Goal: Book appointment/travel/reservation

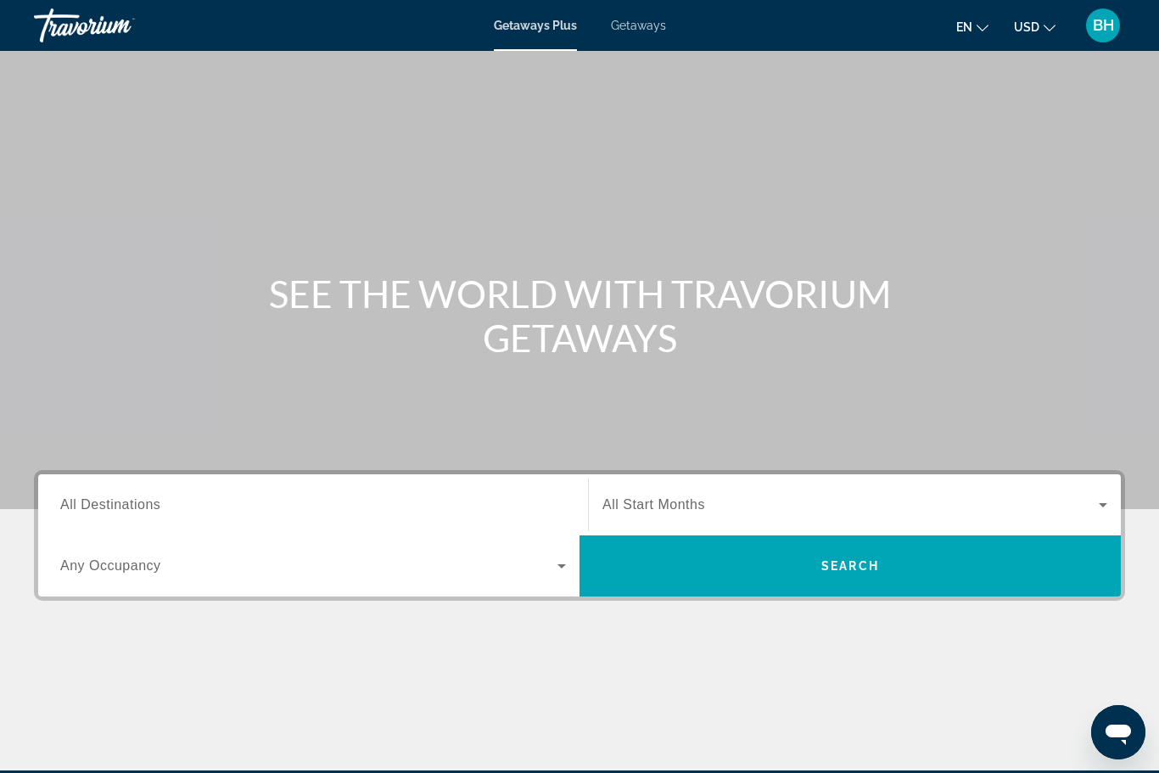
click at [266, 501] on input "Destination All Destinations" at bounding box center [313, 506] width 506 height 20
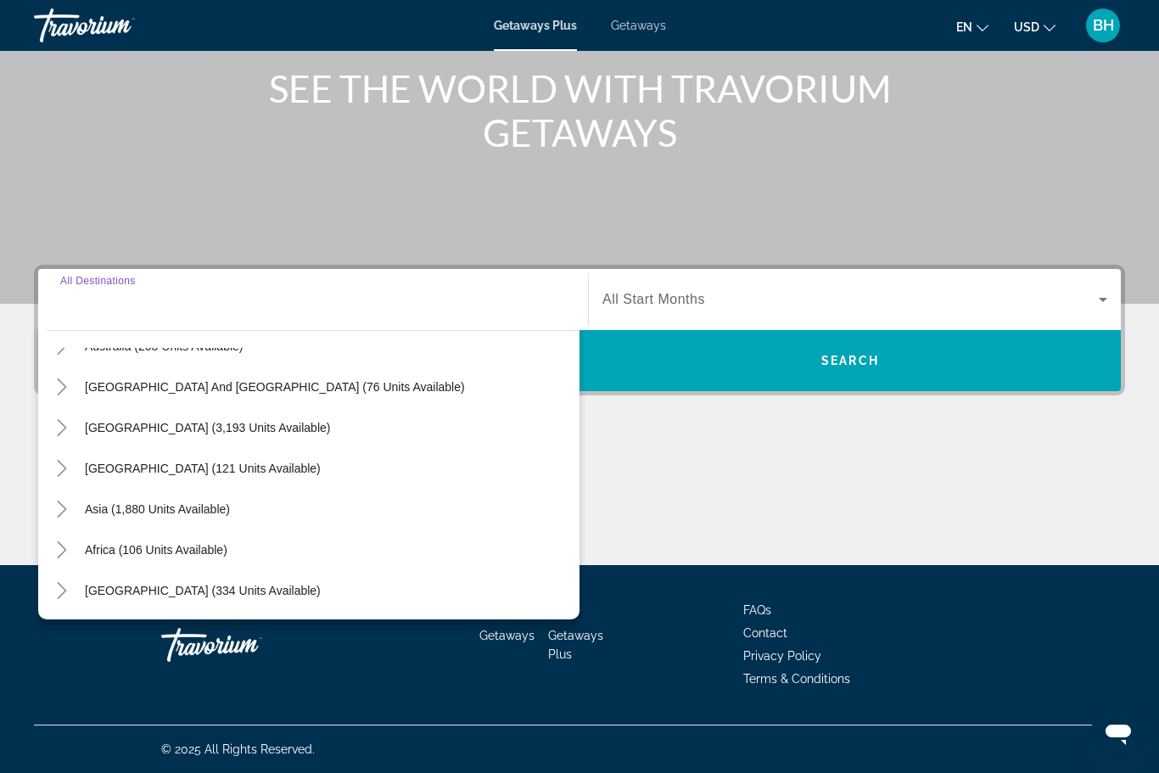
scroll to position [275, 0]
click at [209, 509] on span "Asia (1,880 units available)" at bounding box center [157, 509] width 145 height 14
type input "**********"
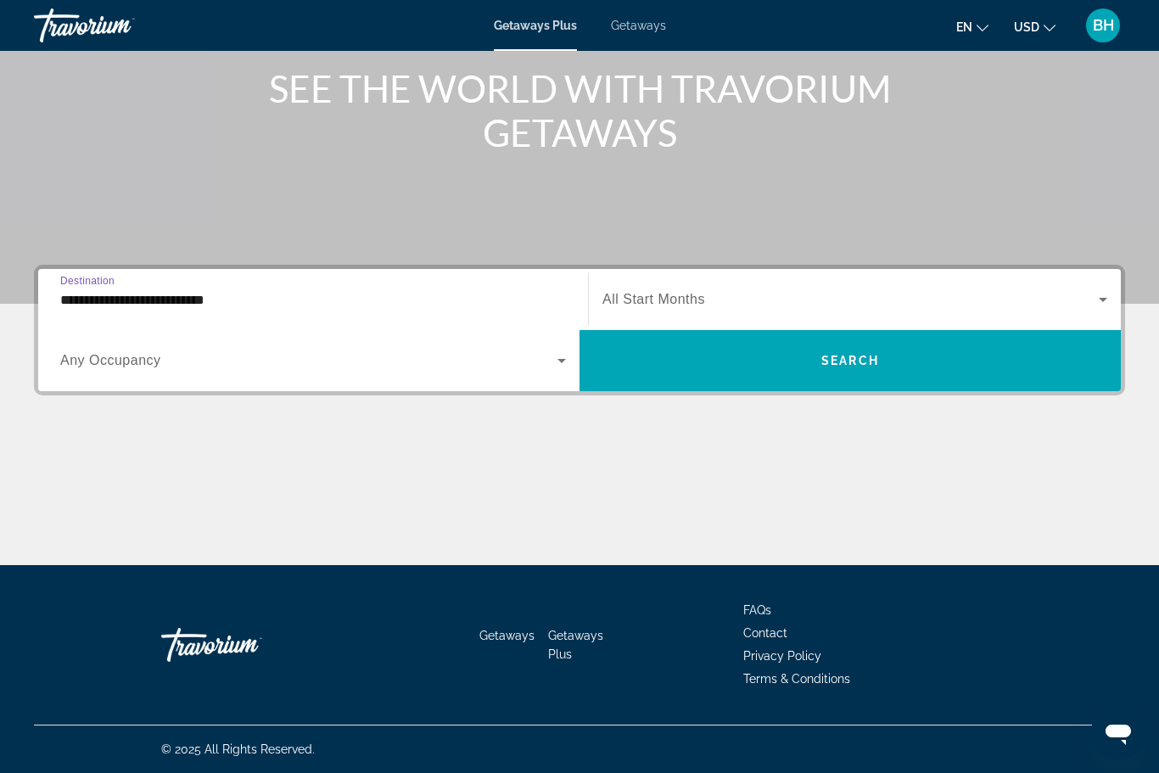
click at [718, 301] on span "Search widget" at bounding box center [850, 299] width 496 height 20
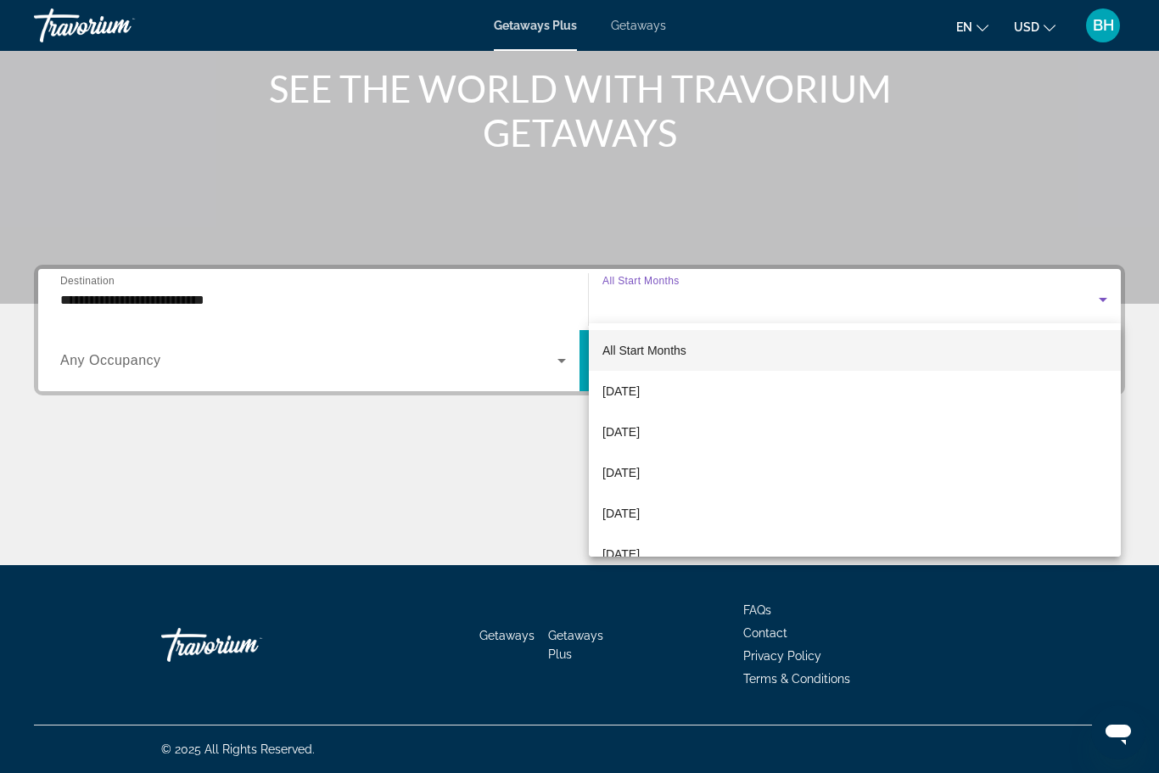
click at [640, 515] on span "[DATE]" at bounding box center [620, 513] width 37 height 20
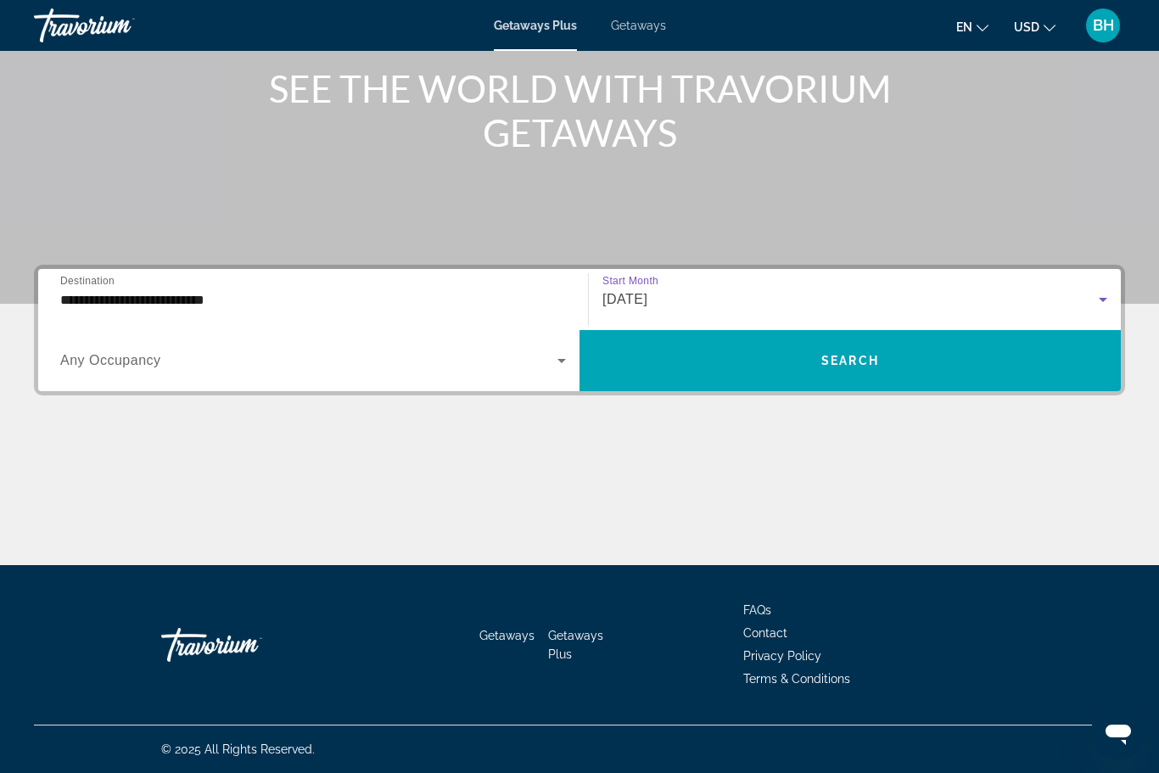
click at [496, 364] on span "Search widget" at bounding box center [308, 360] width 497 height 20
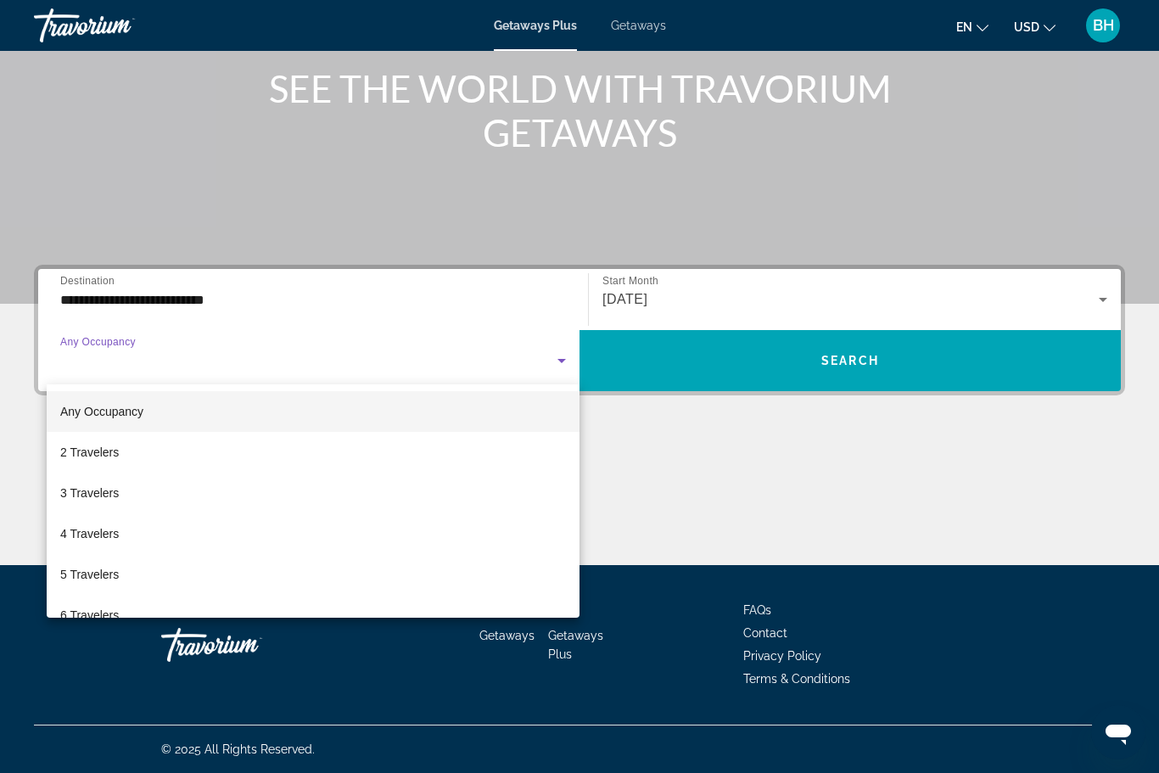
click at [118, 535] on span "4 Travelers" at bounding box center [89, 534] width 59 height 20
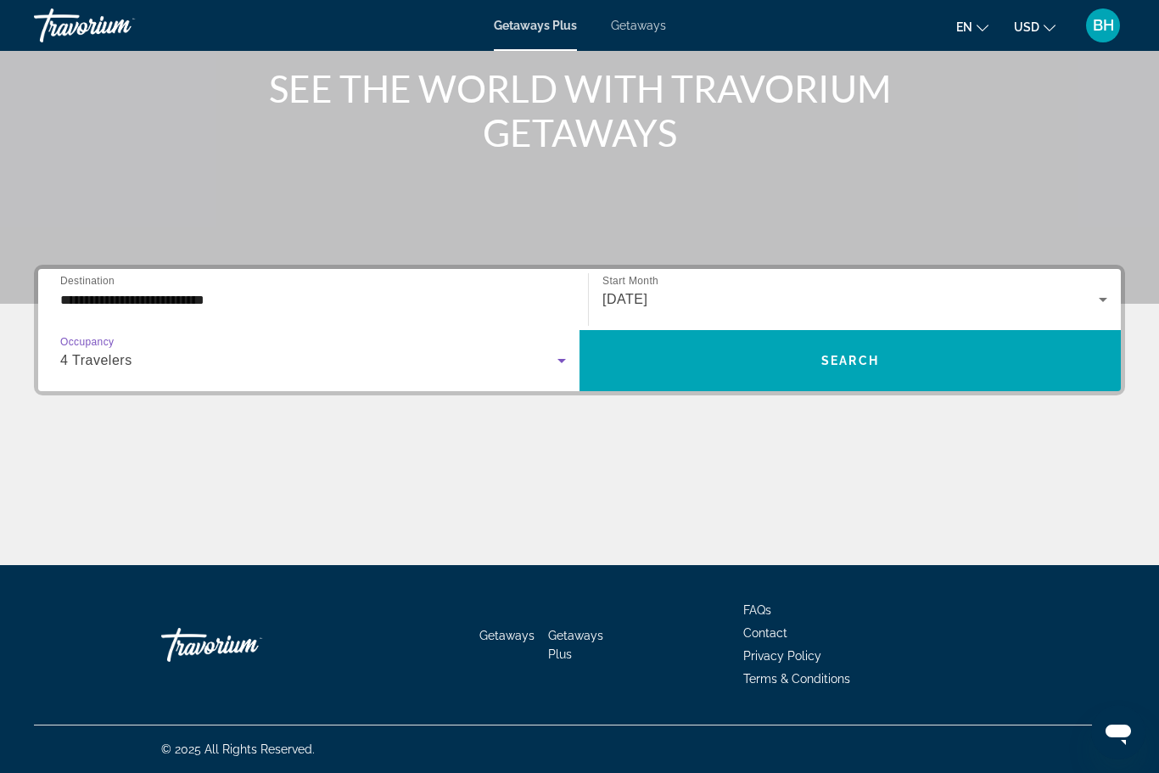
click at [765, 355] on span "Search widget" at bounding box center [850, 360] width 541 height 41
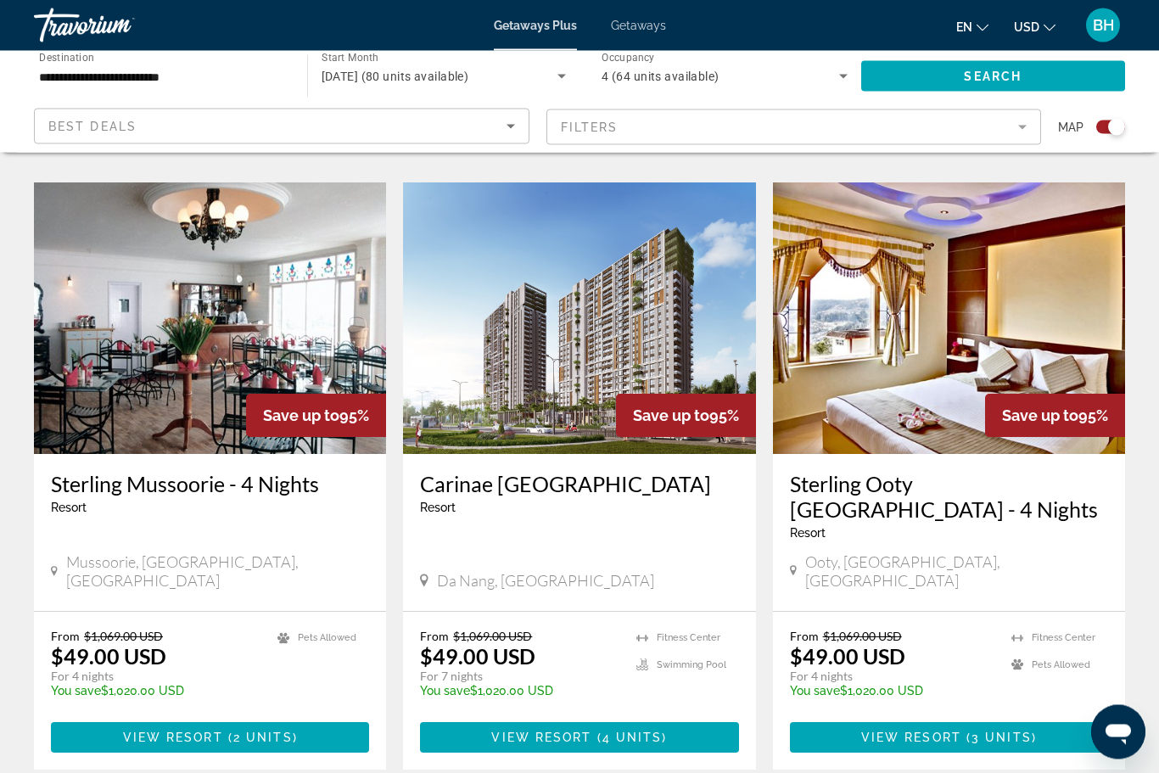
scroll to position [2444, 0]
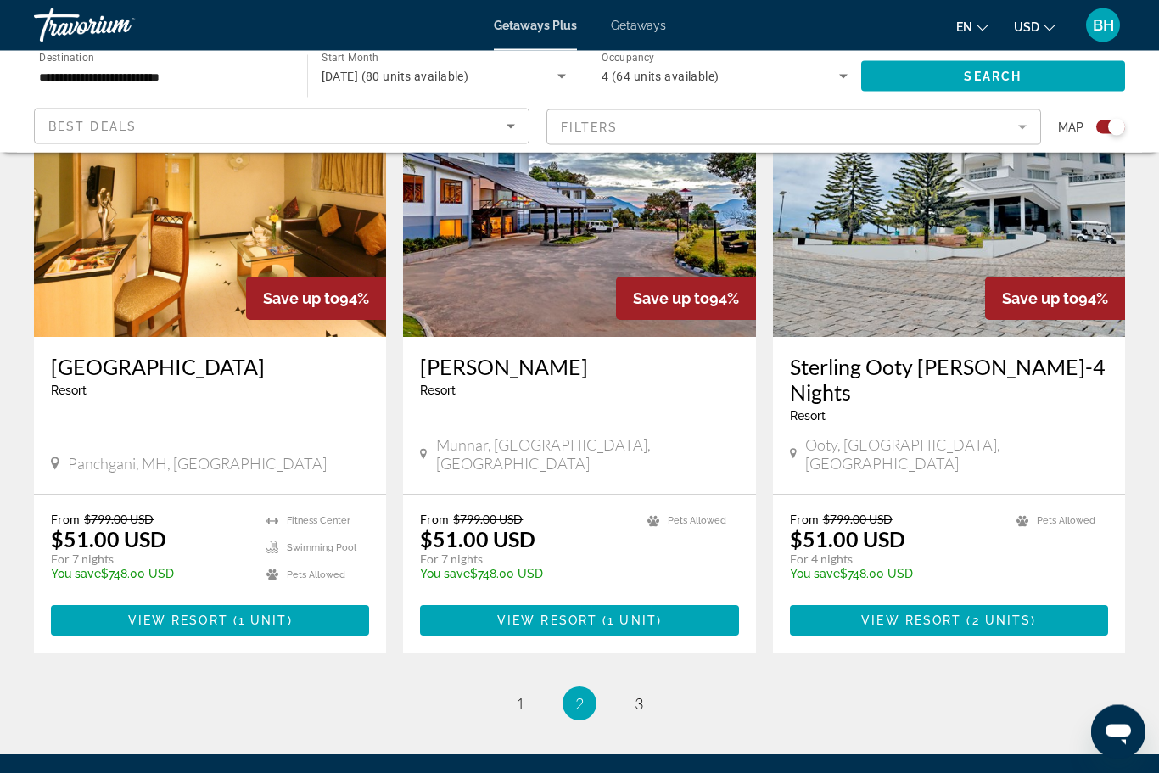
scroll to position [2544, 0]
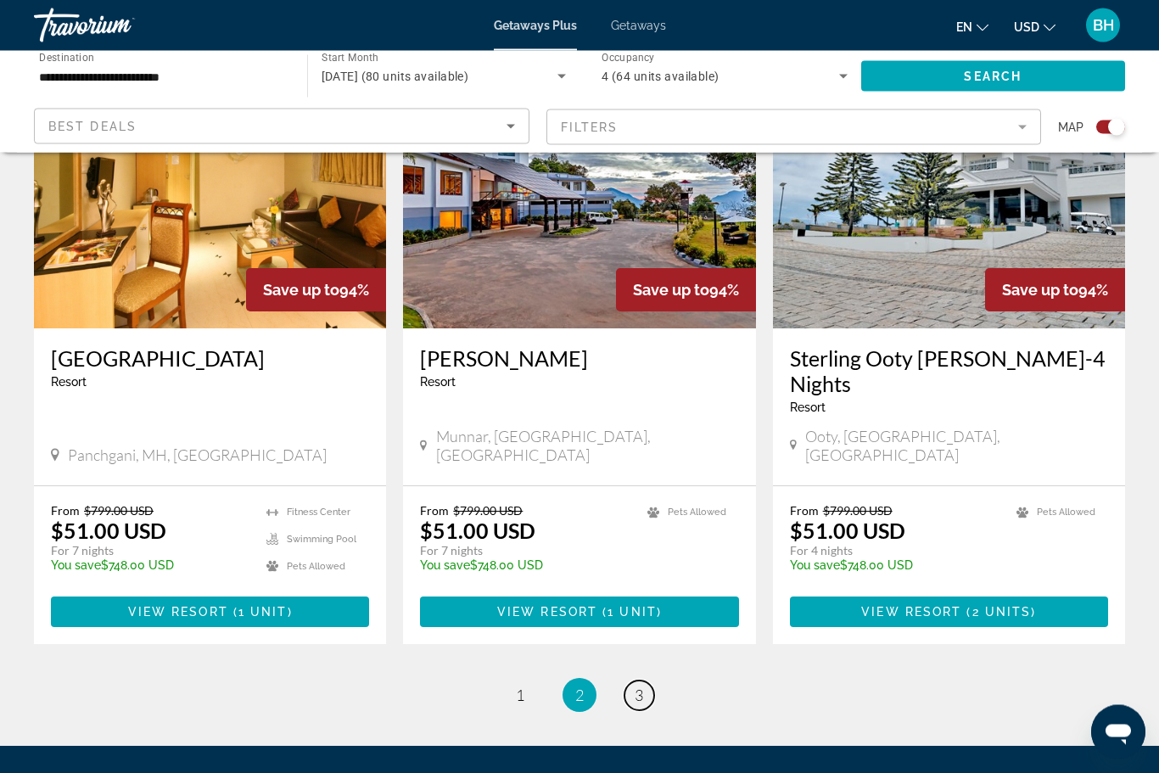
click at [641, 686] on span "3" at bounding box center [639, 695] width 8 height 19
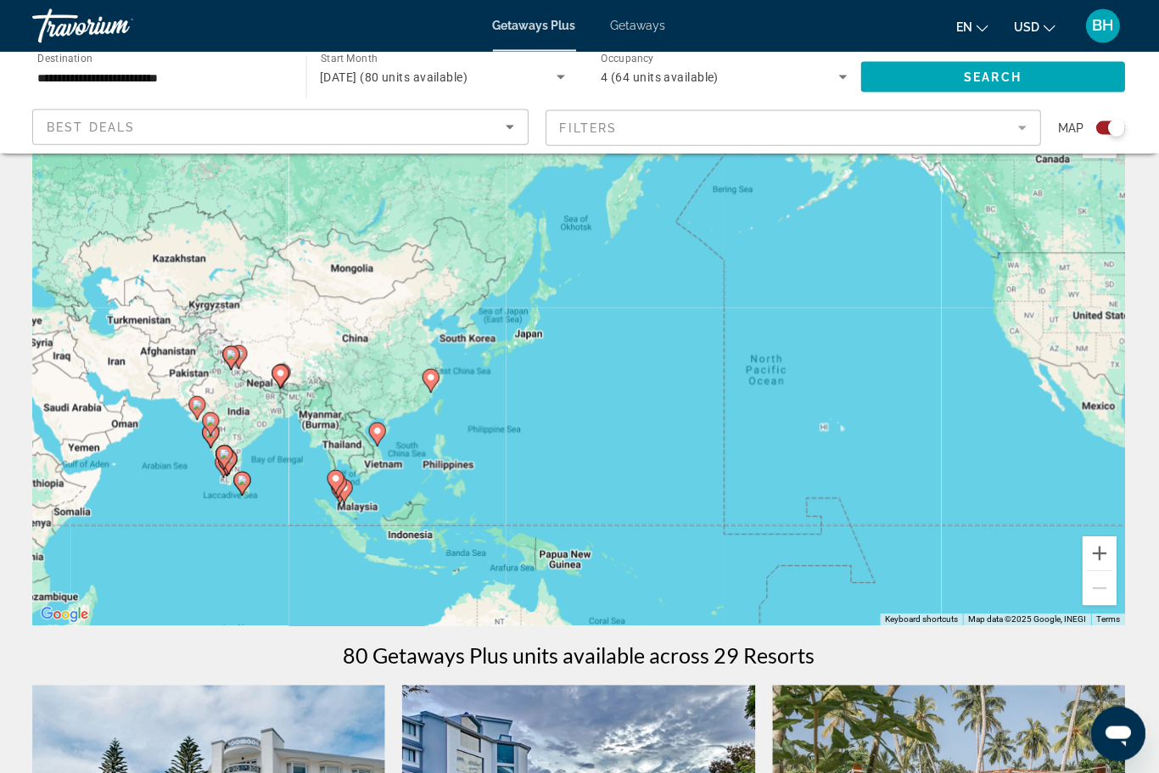
scroll to position [53, 0]
click at [634, 21] on span "Getaways" at bounding box center [638, 26] width 55 height 14
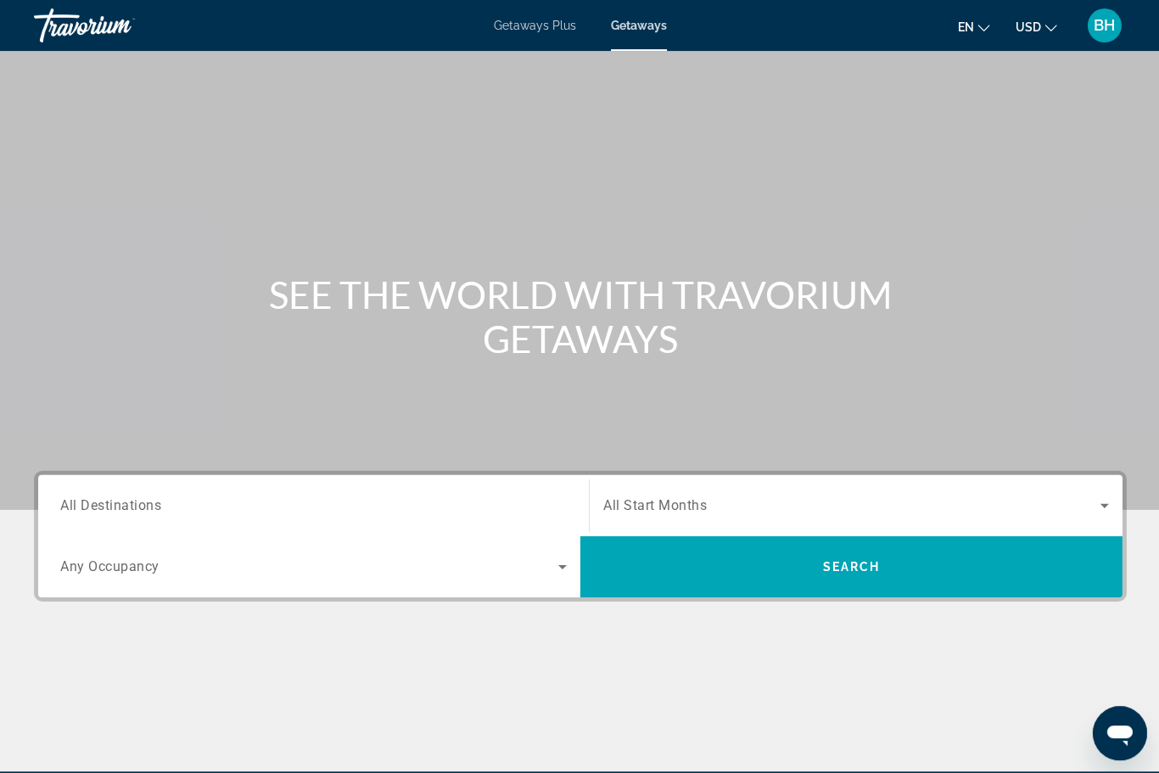
click at [510, 504] on input "Destination All Destinations" at bounding box center [313, 506] width 506 height 20
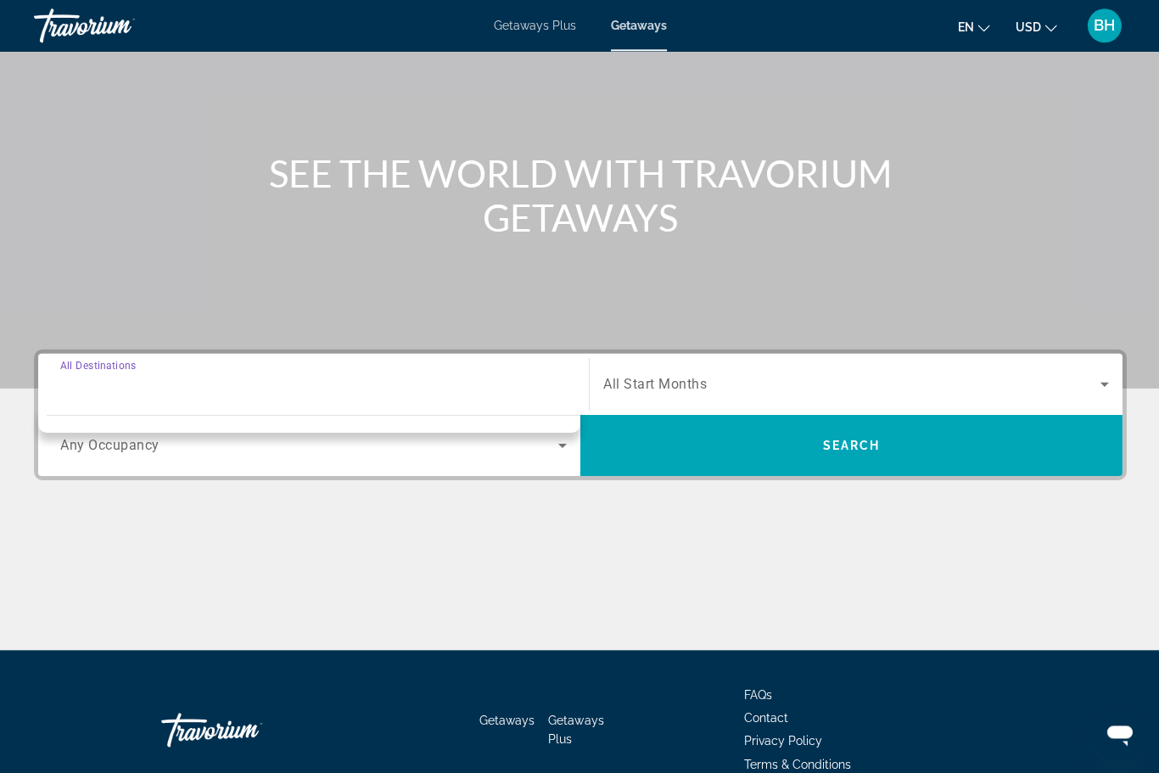
scroll to position [149, 0]
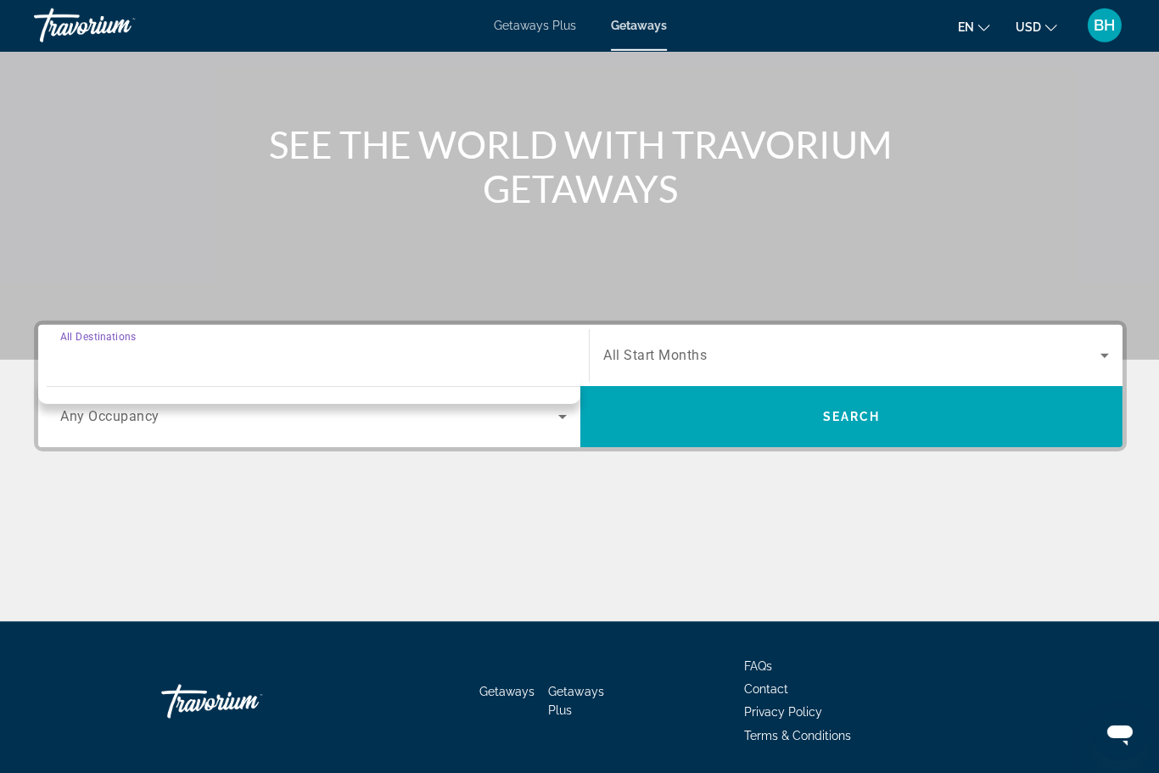
click at [509, 360] on input "Destination All Destinations" at bounding box center [313, 356] width 506 height 20
click at [571, 524] on div "Main content" at bounding box center [579, 557] width 1091 height 127
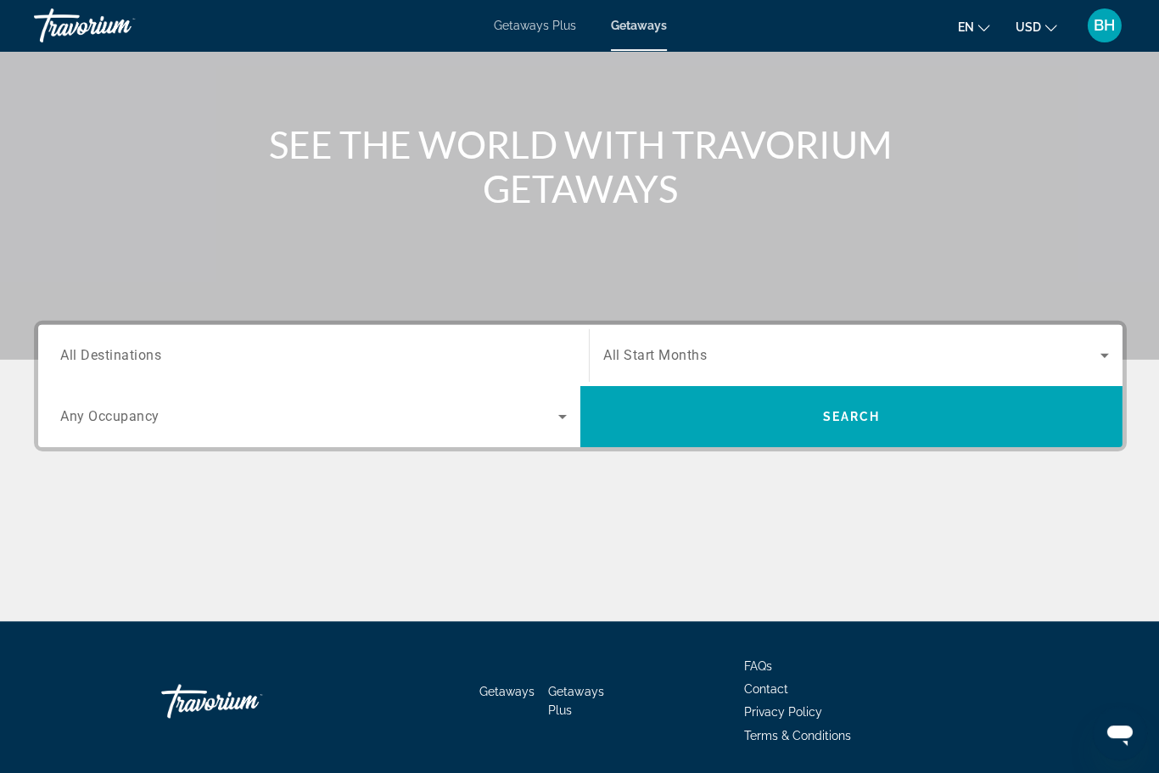
click at [153, 361] on span "All Destinations" at bounding box center [110, 354] width 101 height 16
click at [153, 361] on input "Destination All Destinations" at bounding box center [313, 355] width 506 height 20
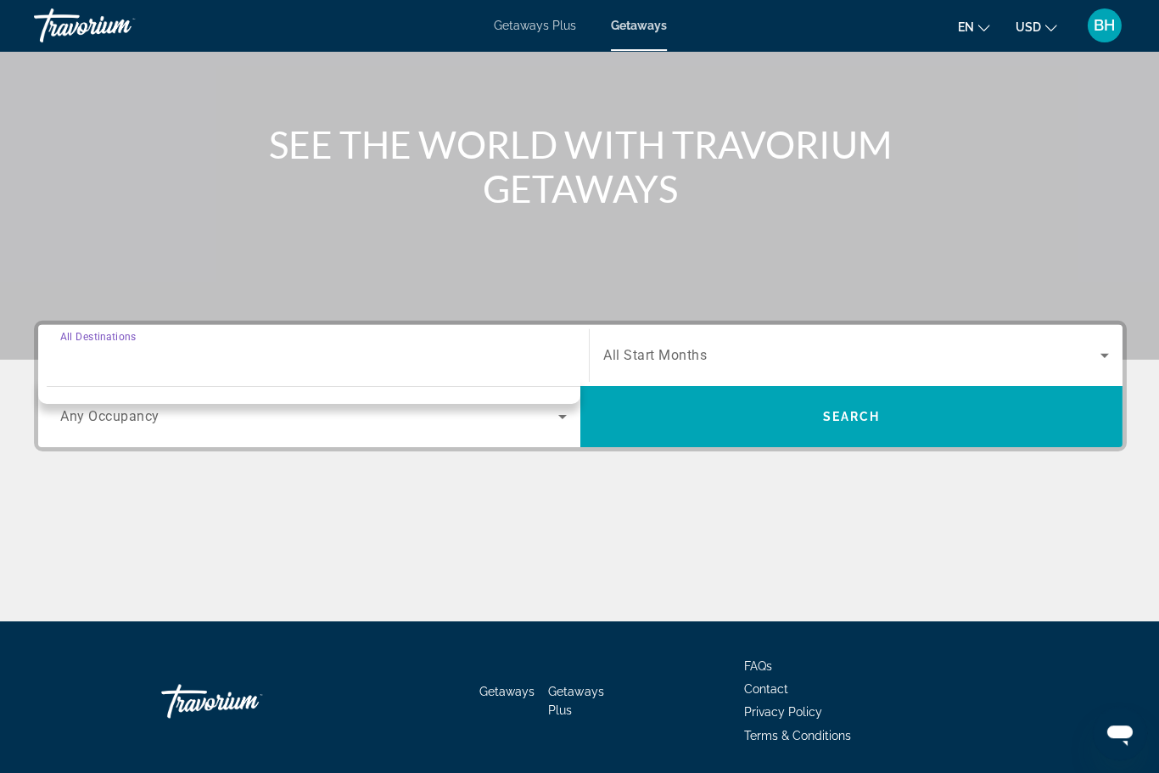
click at [378, 364] on input "Destination All Destinations" at bounding box center [313, 355] width 506 height 20
click at [698, 356] on span "All Start Months" at bounding box center [654, 355] width 104 height 16
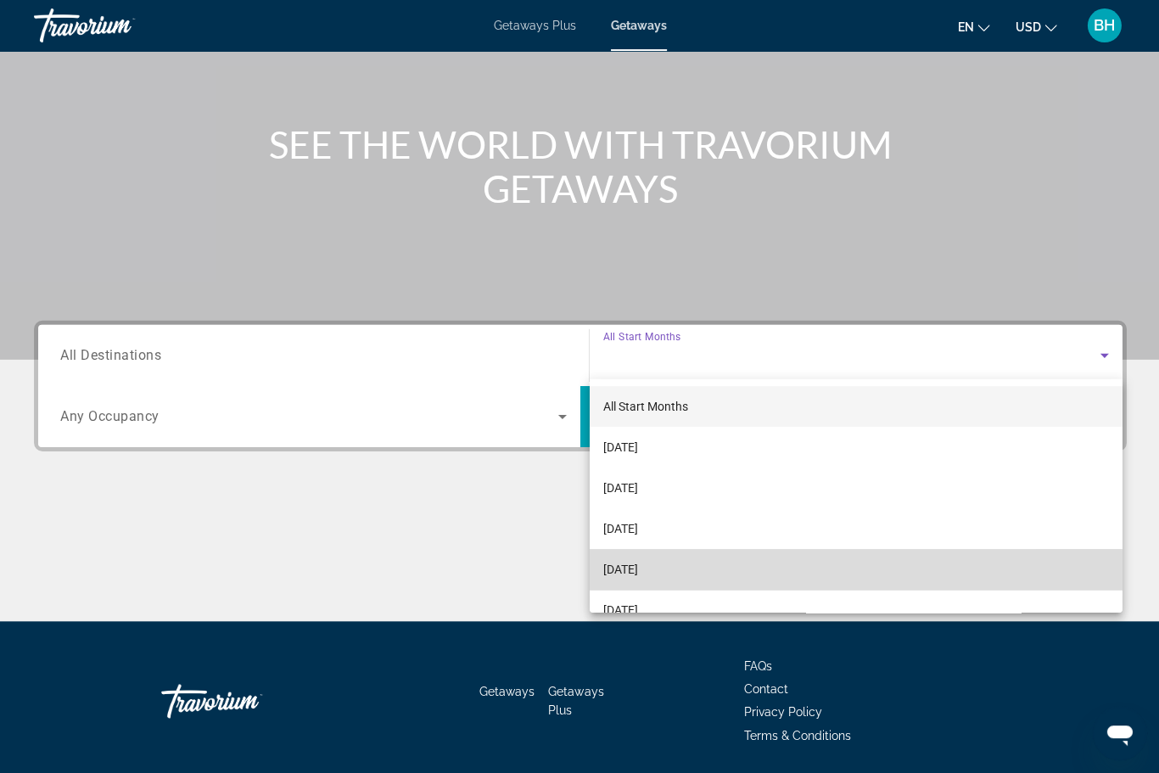
click at [637, 573] on span "[DATE]" at bounding box center [619, 568] width 35 height 20
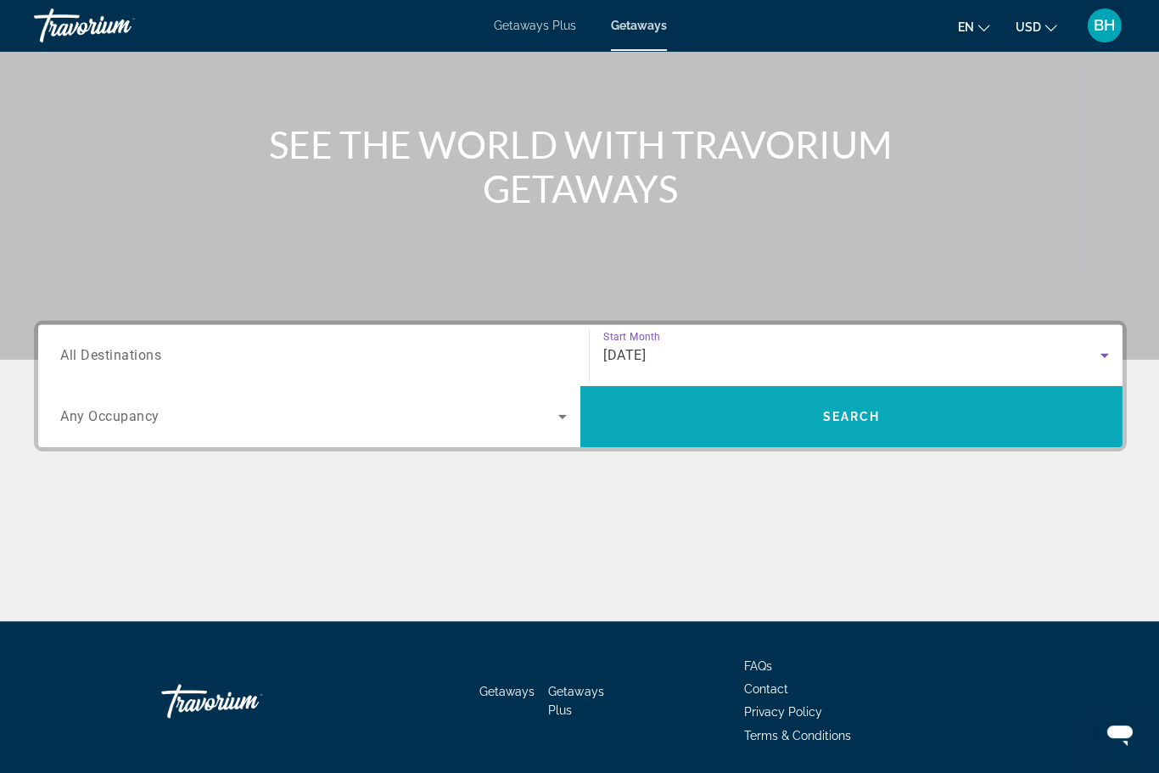
click at [815, 417] on span "Search widget" at bounding box center [850, 415] width 541 height 41
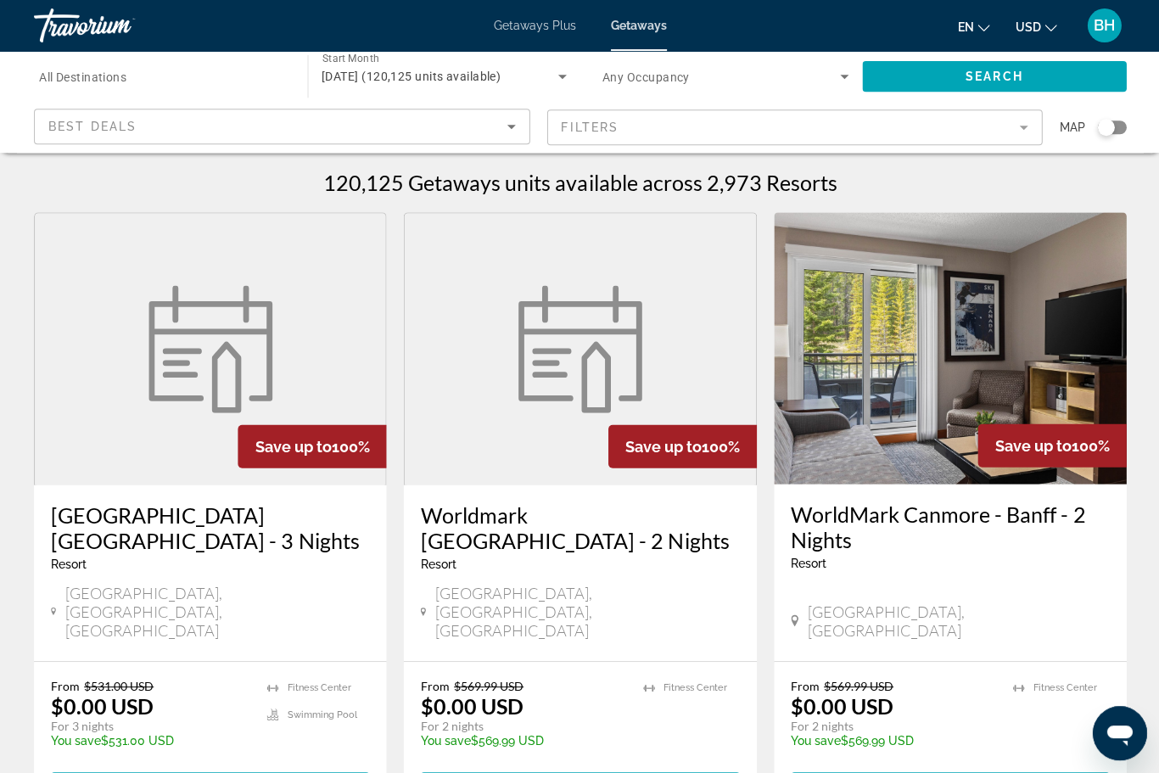
click at [202, 81] on input "Destination All Destinations" at bounding box center [162, 77] width 246 height 20
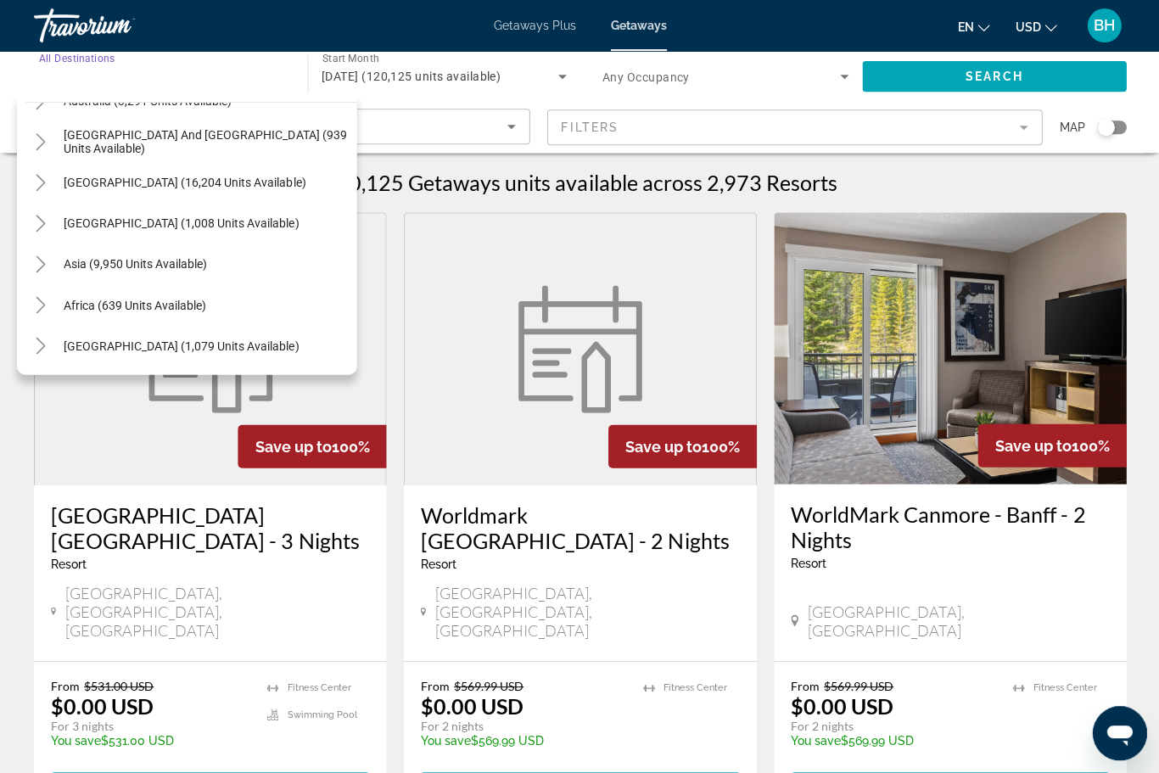
scroll to position [275, 0]
click at [200, 265] on span "Asia (9,950 units available)" at bounding box center [135, 264] width 143 height 14
type input "**********"
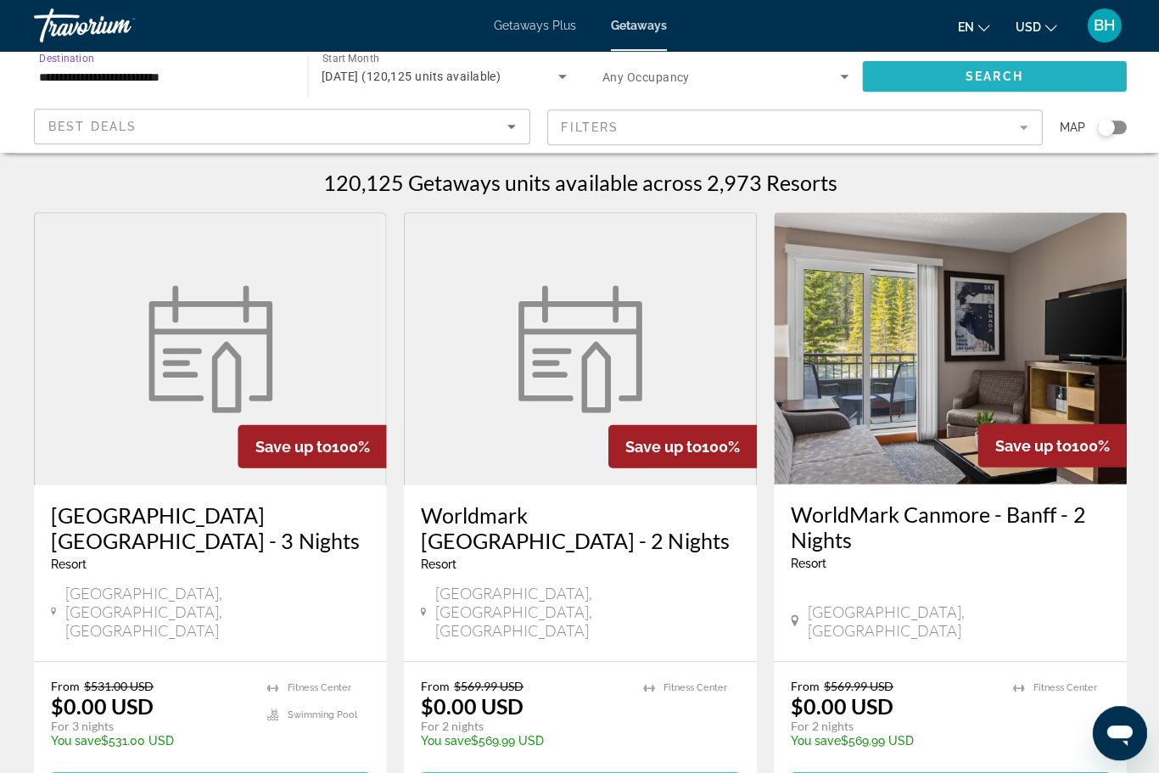
click at [1000, 81] on span "Search" at bounding box center [993, 77] width 58 height 14
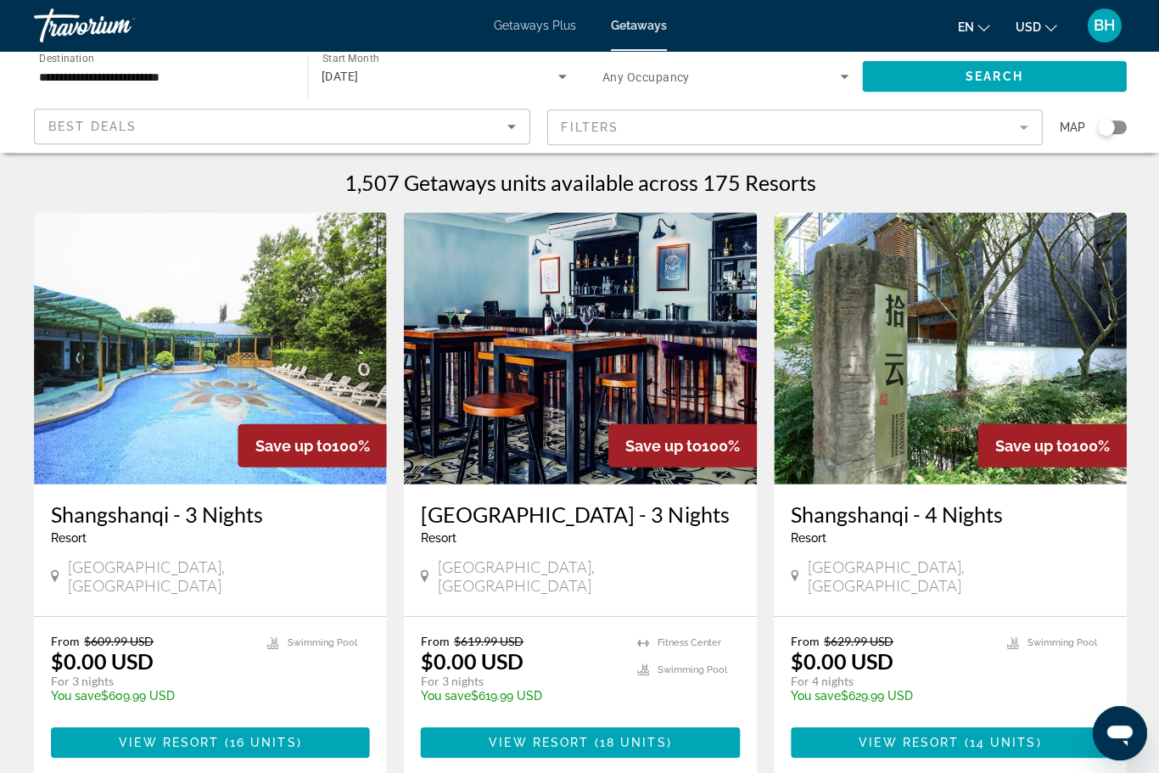
click at [722, 124] on mat-form-field "Filters" at bounding box center [794, 127] width 496 height 36
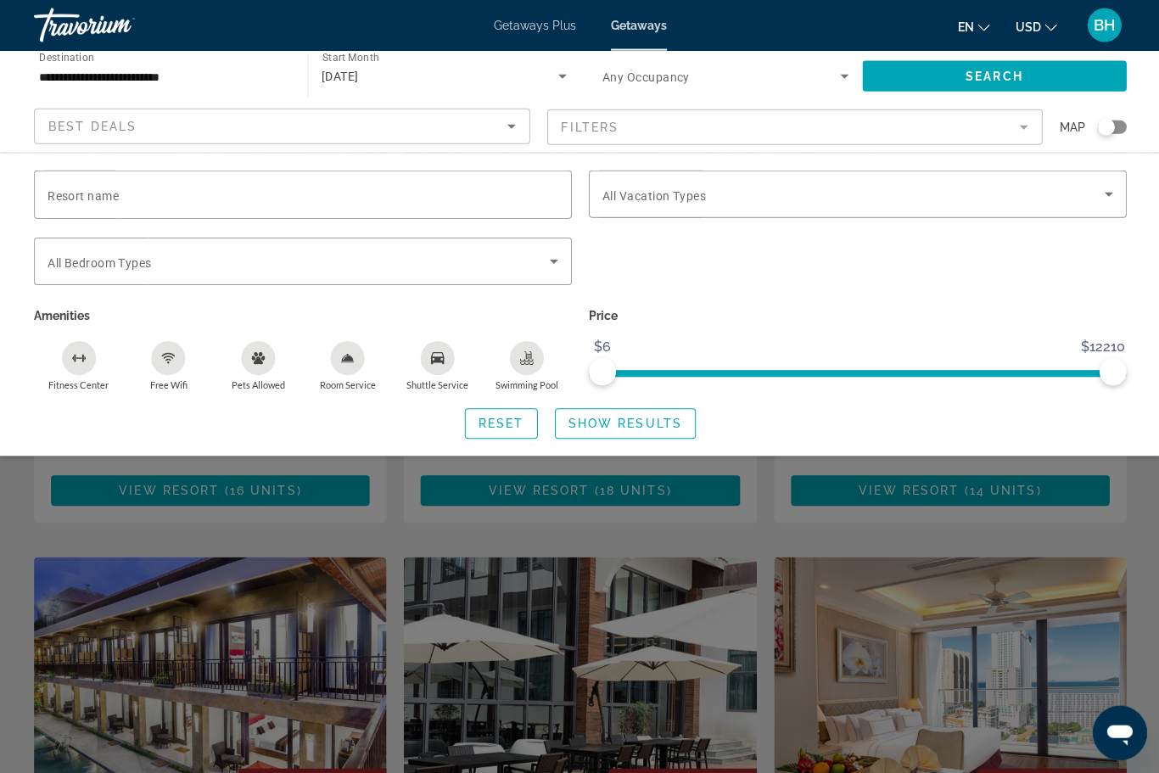
scroll to position [266, 0]
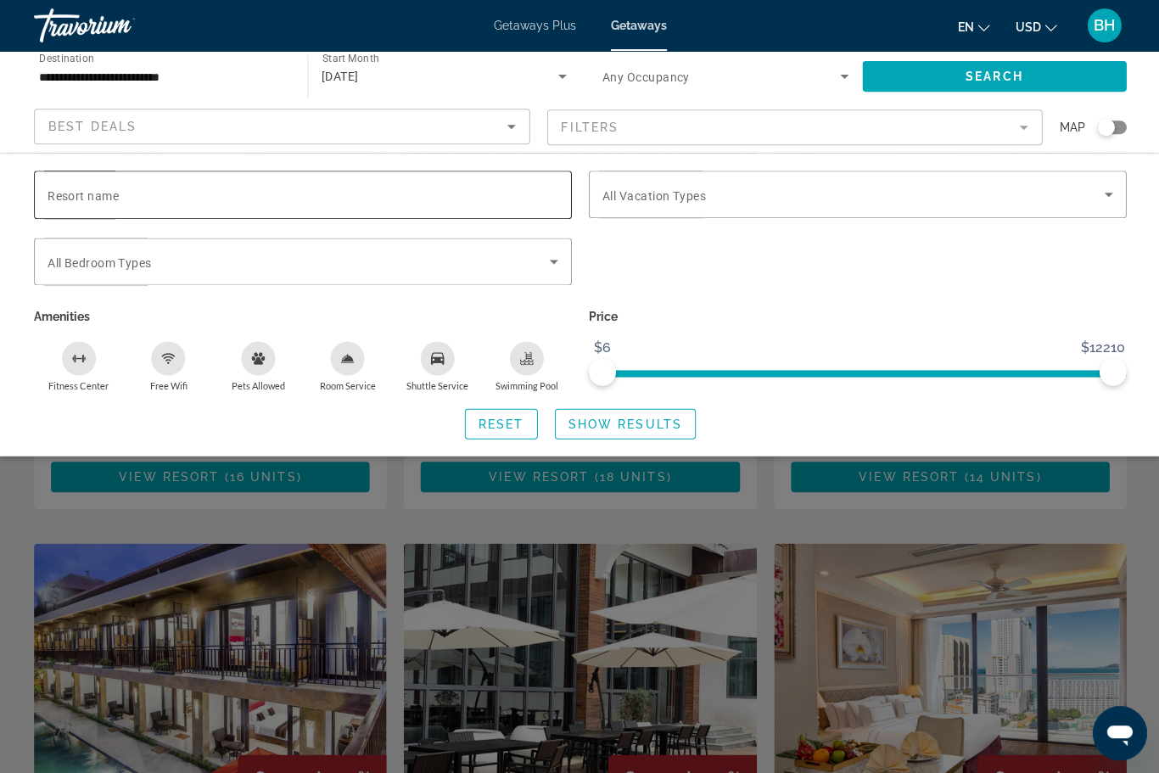
click at [414, 190] on input "Resort name" at bounding box center [303, 195] width 510 height 20
click at [857, 433] on div "Reset Show Results" at bounding box center [579, 423] width 1091 height 31
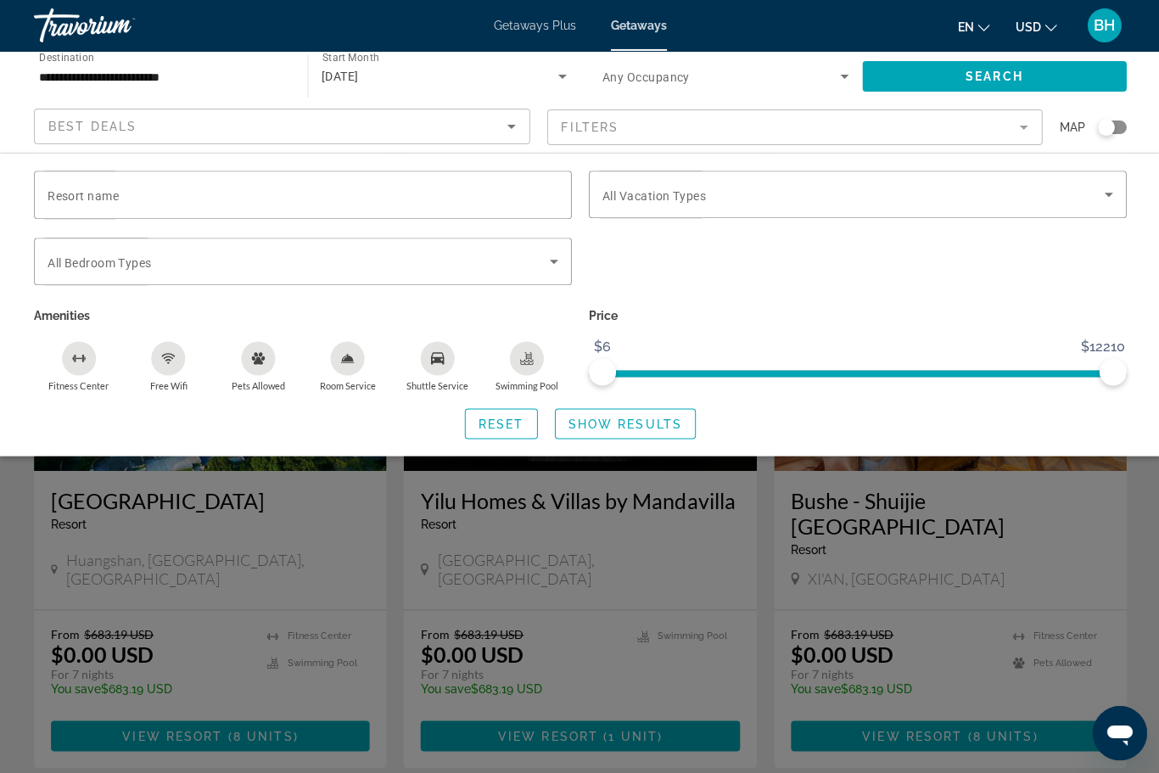
scroll to position [1879, 0]
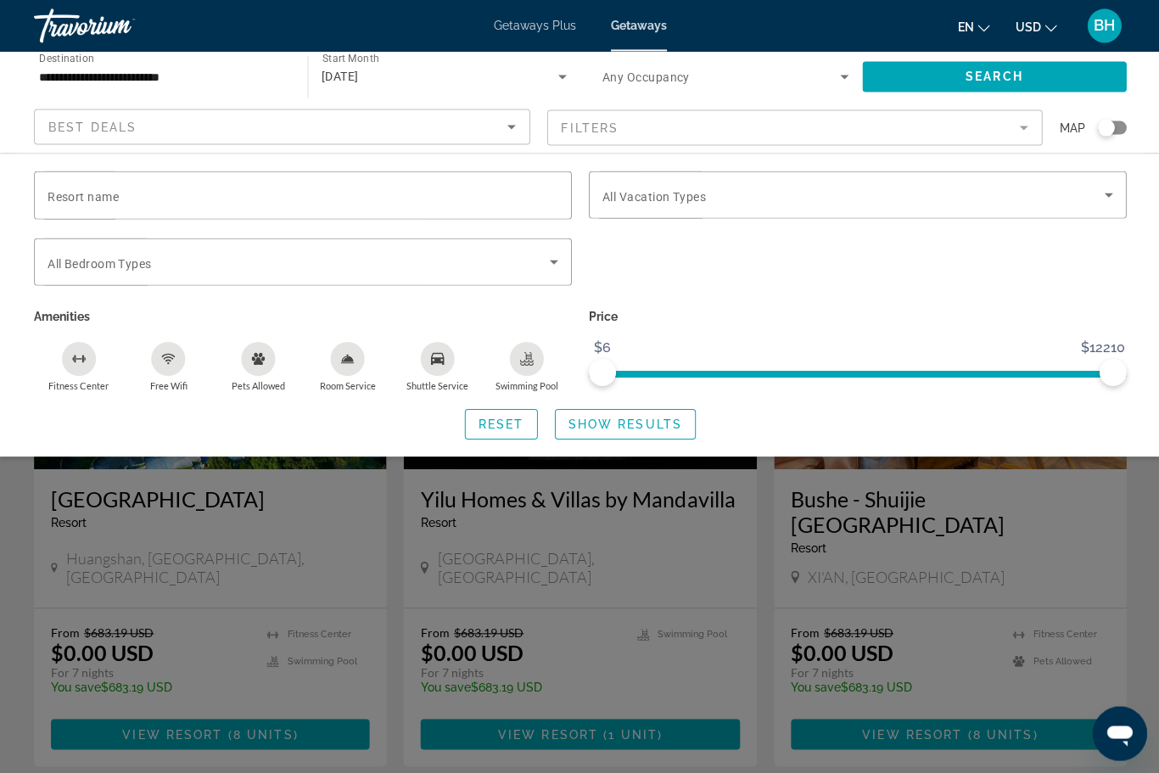
click at [461, 713] on div "Search widget" at bounding box center [579, 514] width 1159 height 518
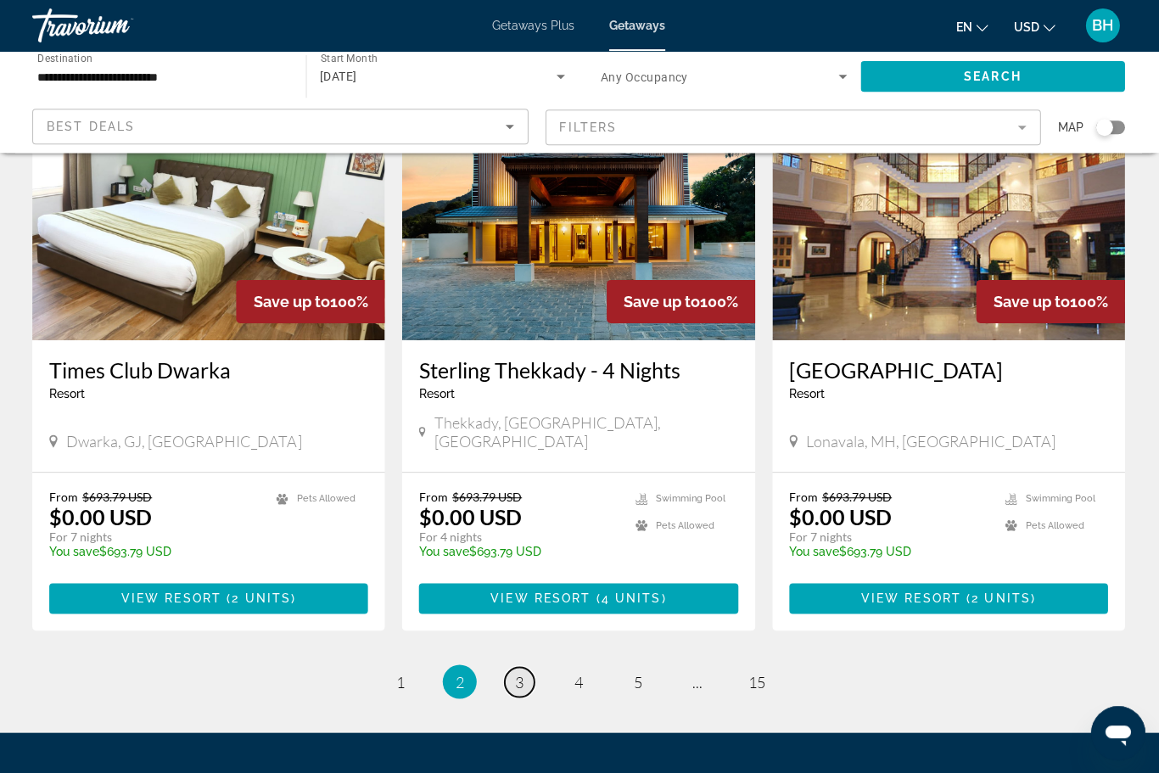
click at [516, 671] on span "3" at bounding box center [520, 680] width 8 height 19
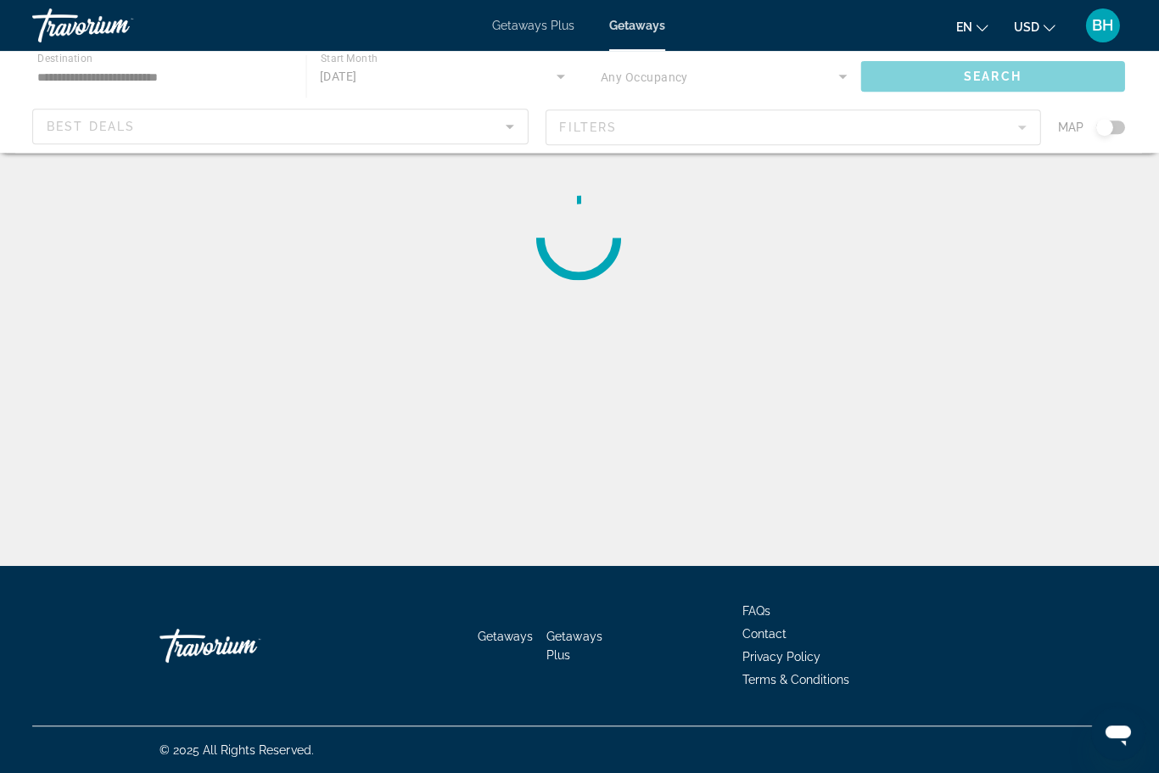
scroll to position [1, 0]
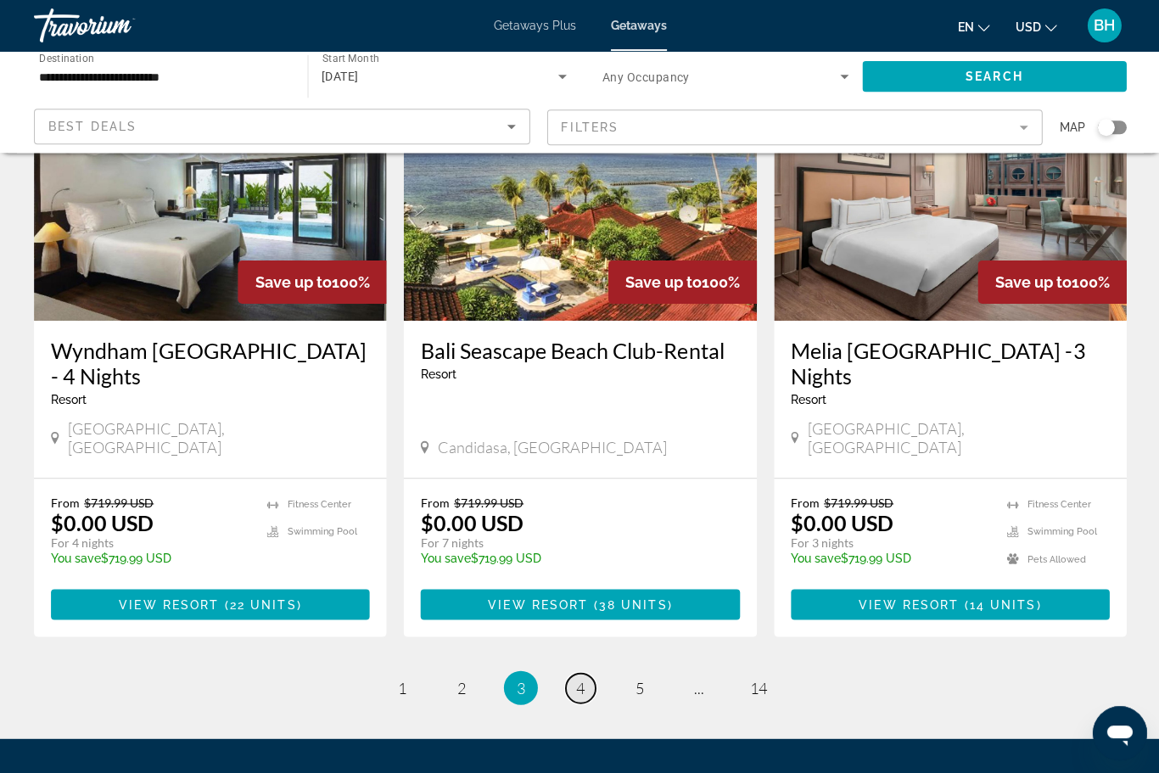
click at [580, 678] on span "4" at bounding box center [579, 687] width 8 height 19
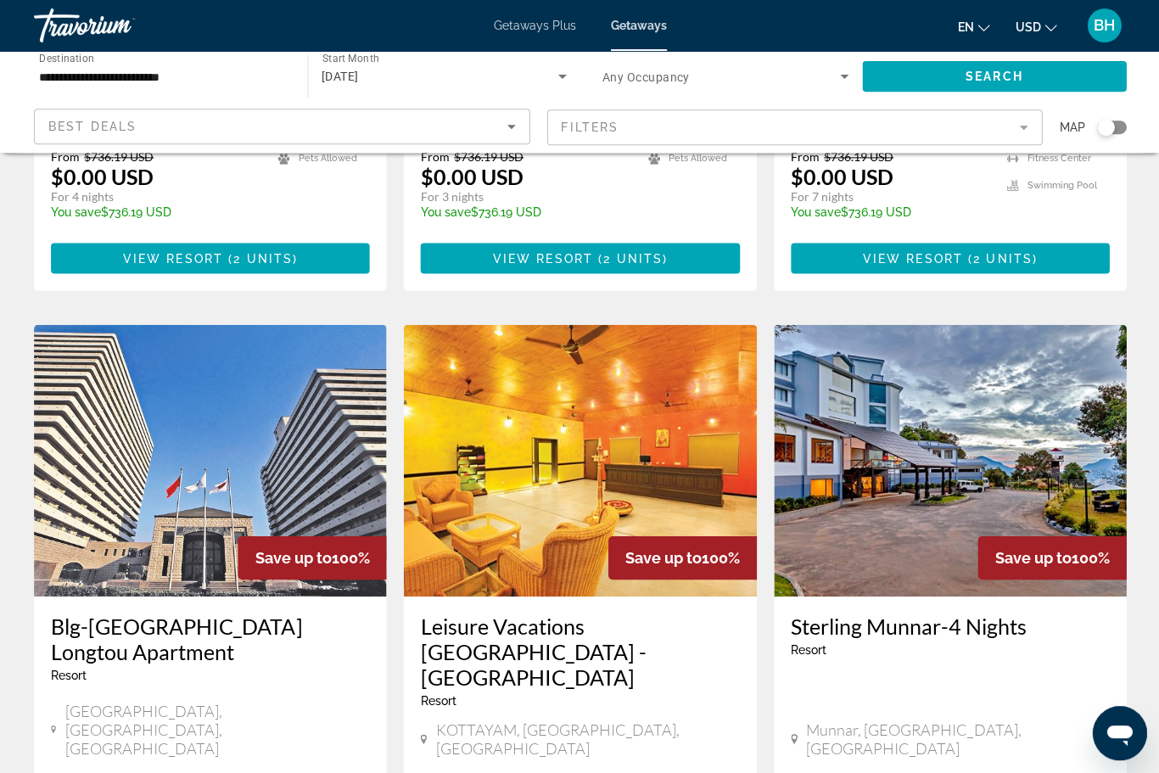
scroll to position [1864, 0]
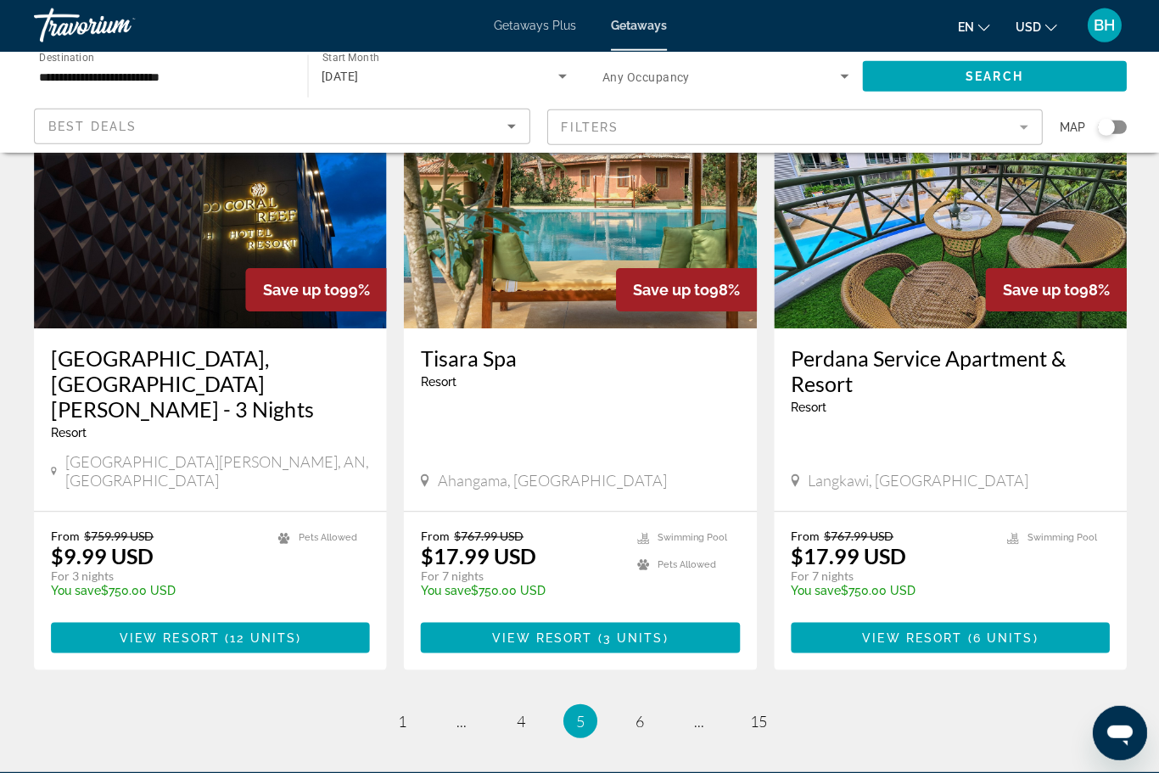
scroll to position [2008, 0]
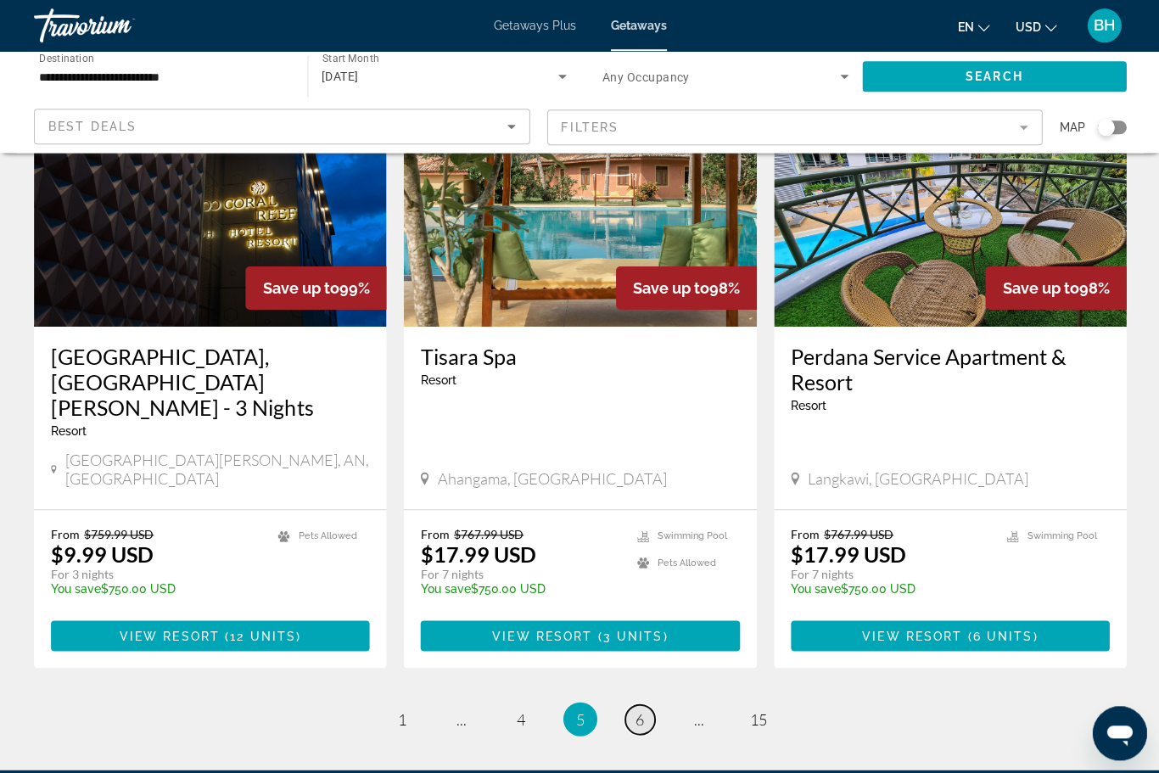
click at [646, 703] on link "page 6" at bounding box center [640, 718] width 30 height 30
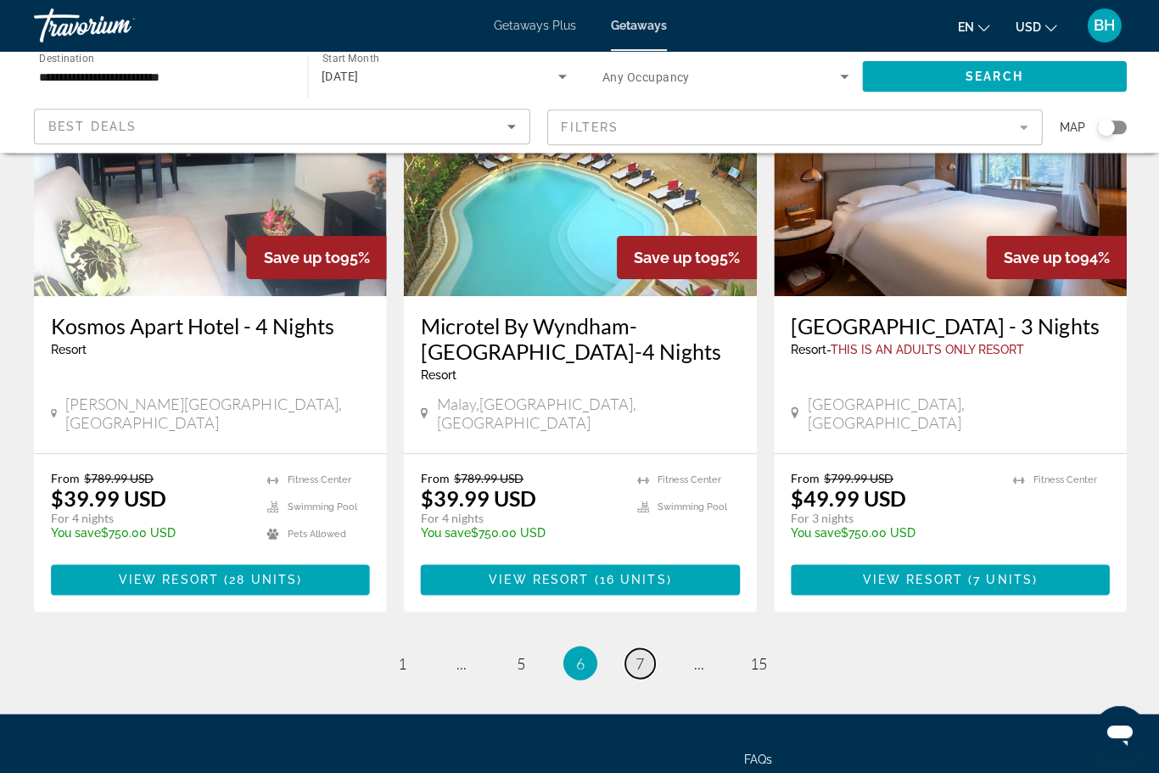
click at [642, 647] on link "page 7" at bounding box center [640, 662] width 30 height 30
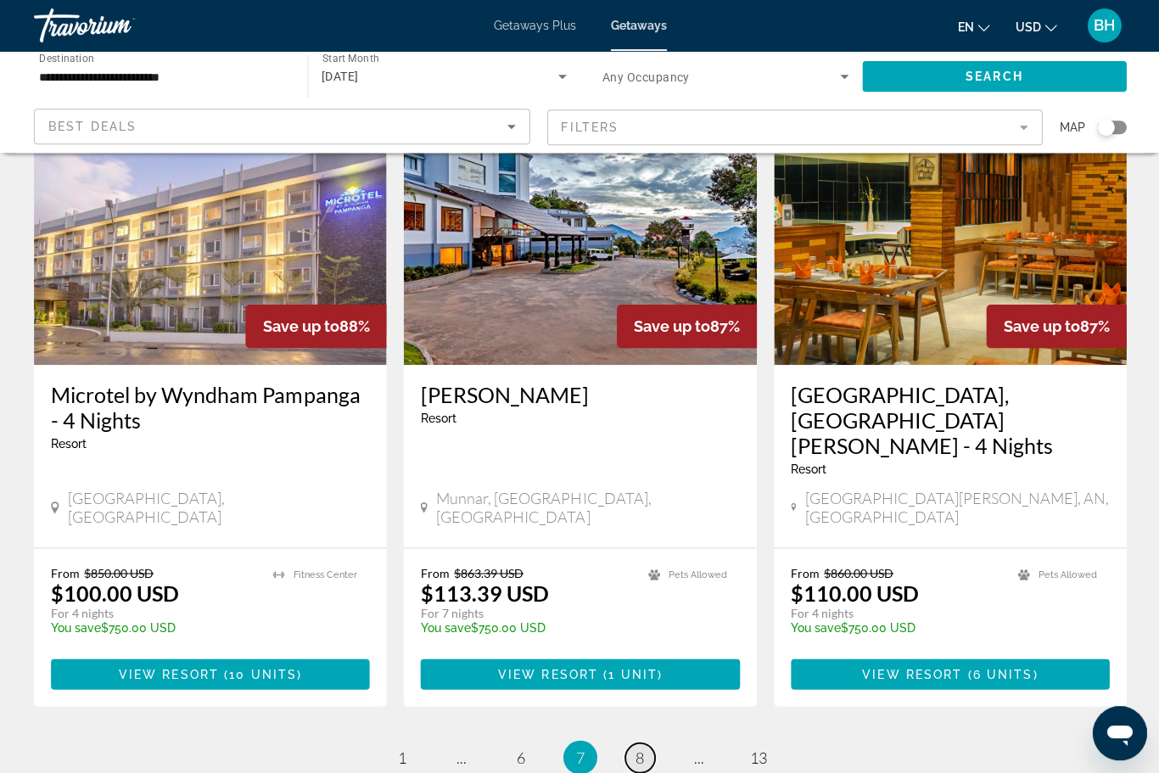
click at [648, 742] on link "page 8" at bounding box center [640, 757] width 30 height 30
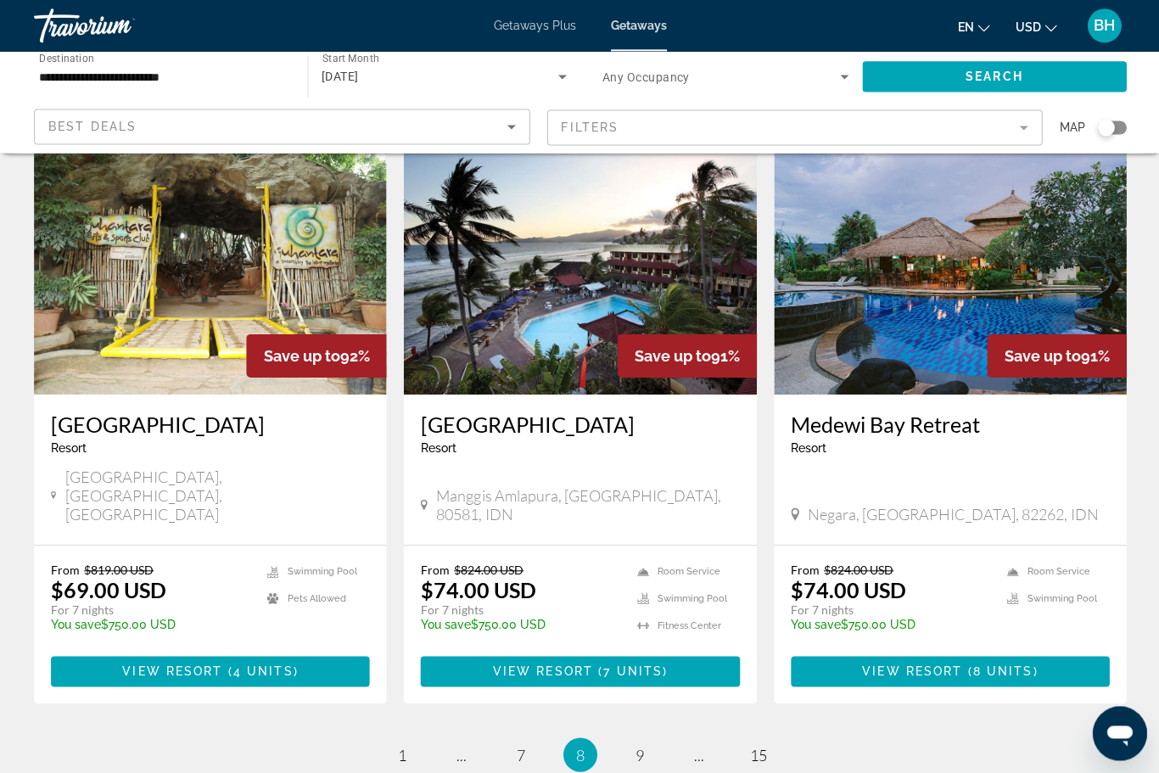
scroll to position [1924, 0]
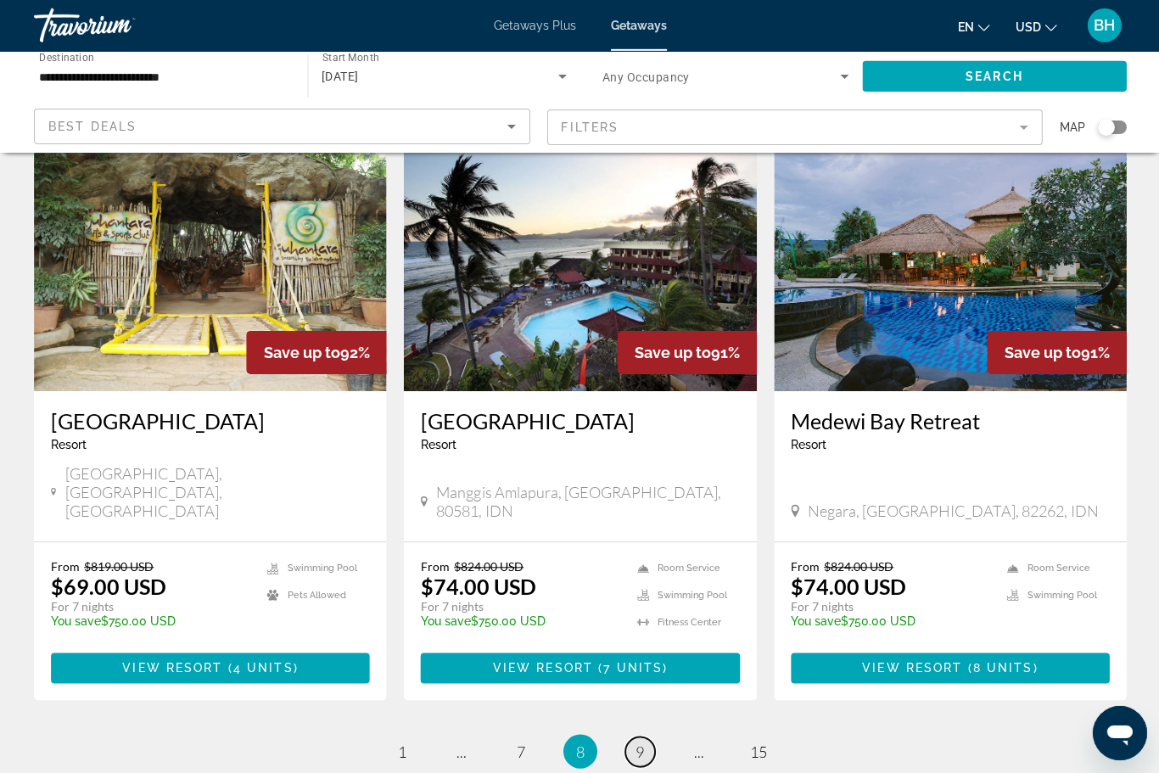
click at [644, 737] on link "page 9" at bounding box center [640, 752] width 30 height 30
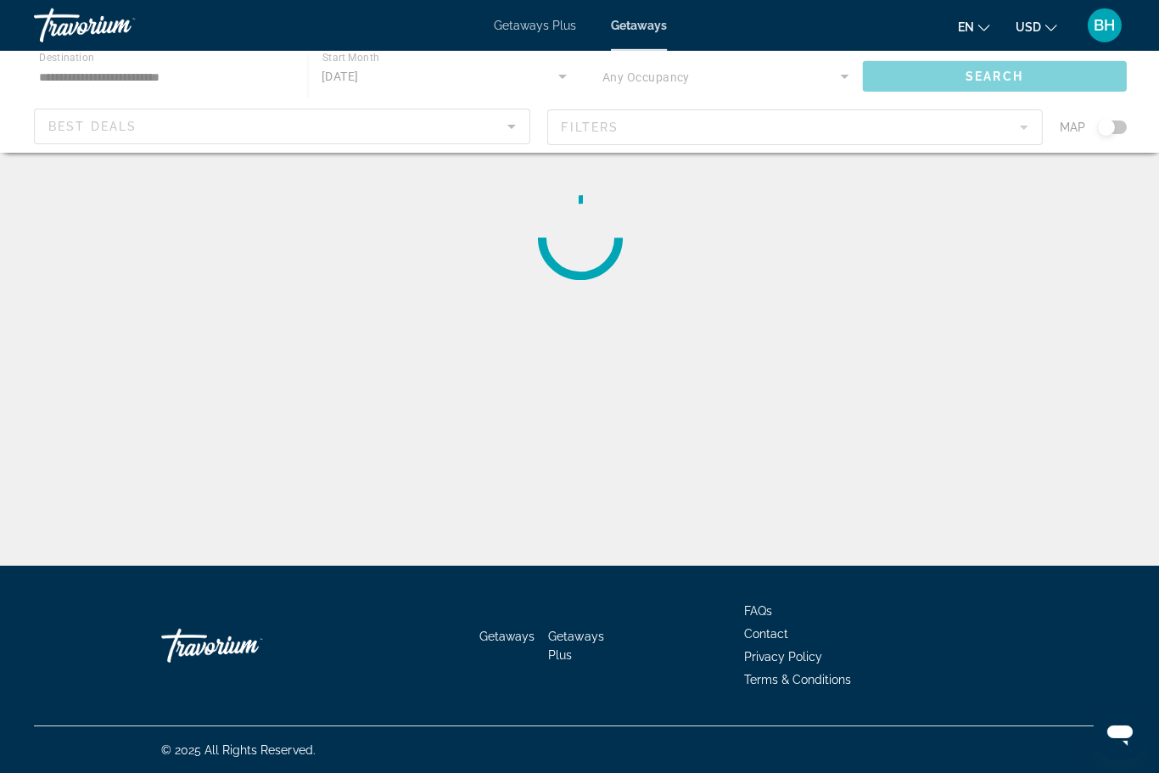
scroll to position [1, 0]
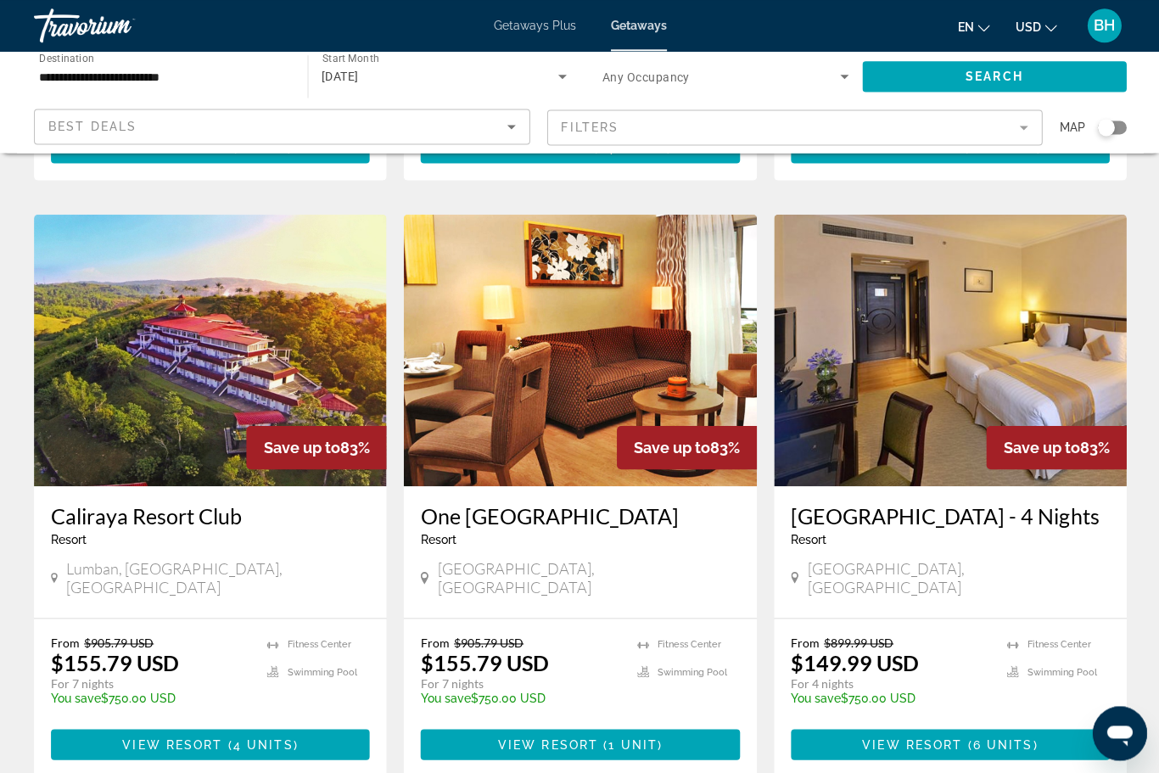
scroll to position [1947, 0]
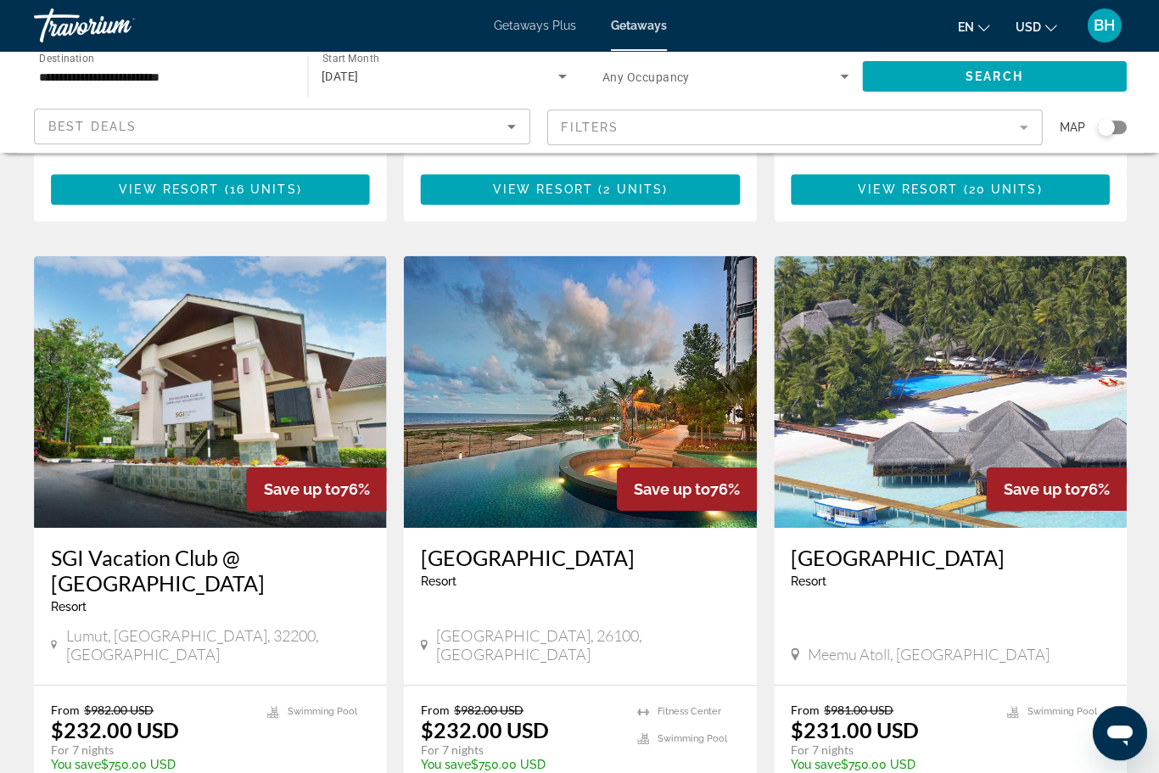
scroll to position [1802, 0]
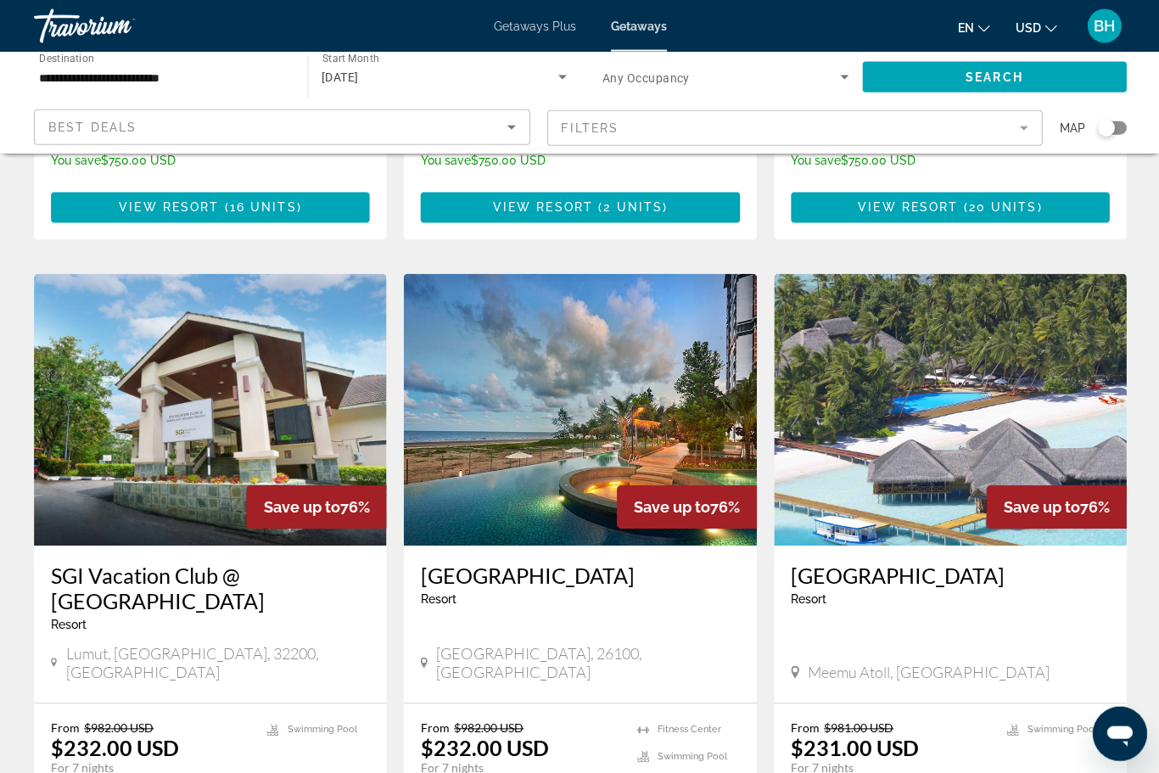
click at [890, 429] on img "Main content" at bounding box center [949, 409] width 352 height 272
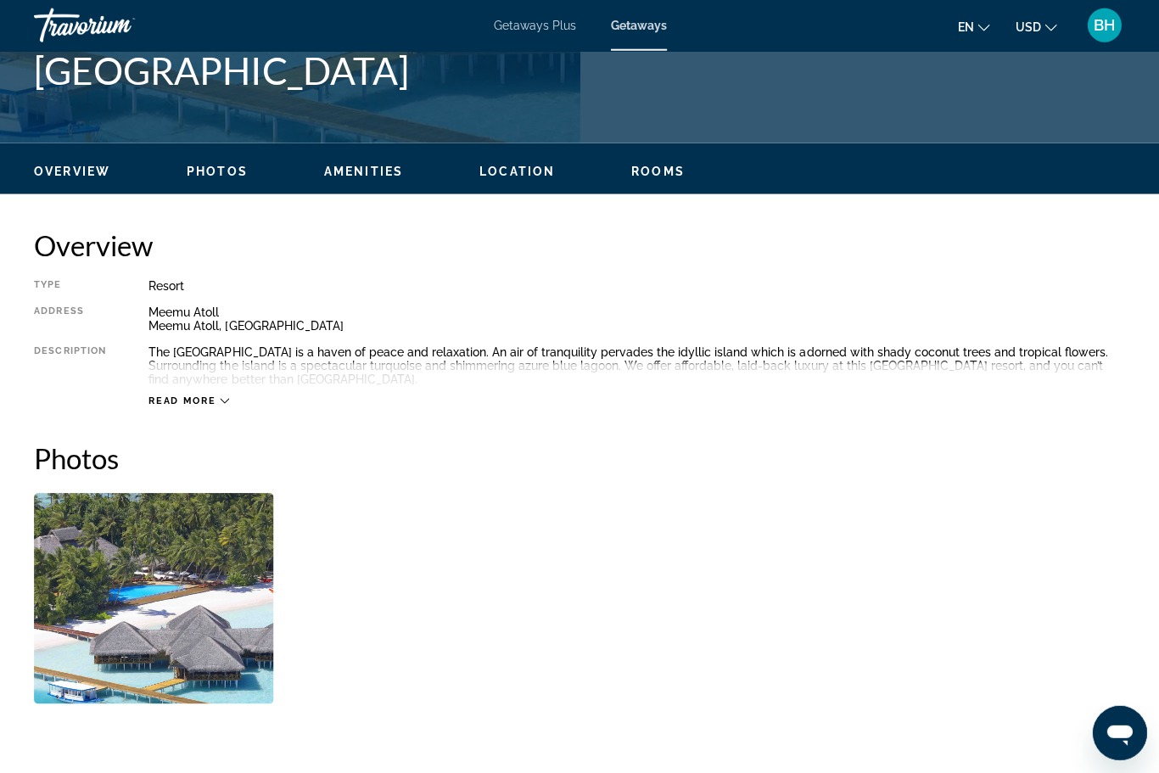
scroll to position [717, 0]
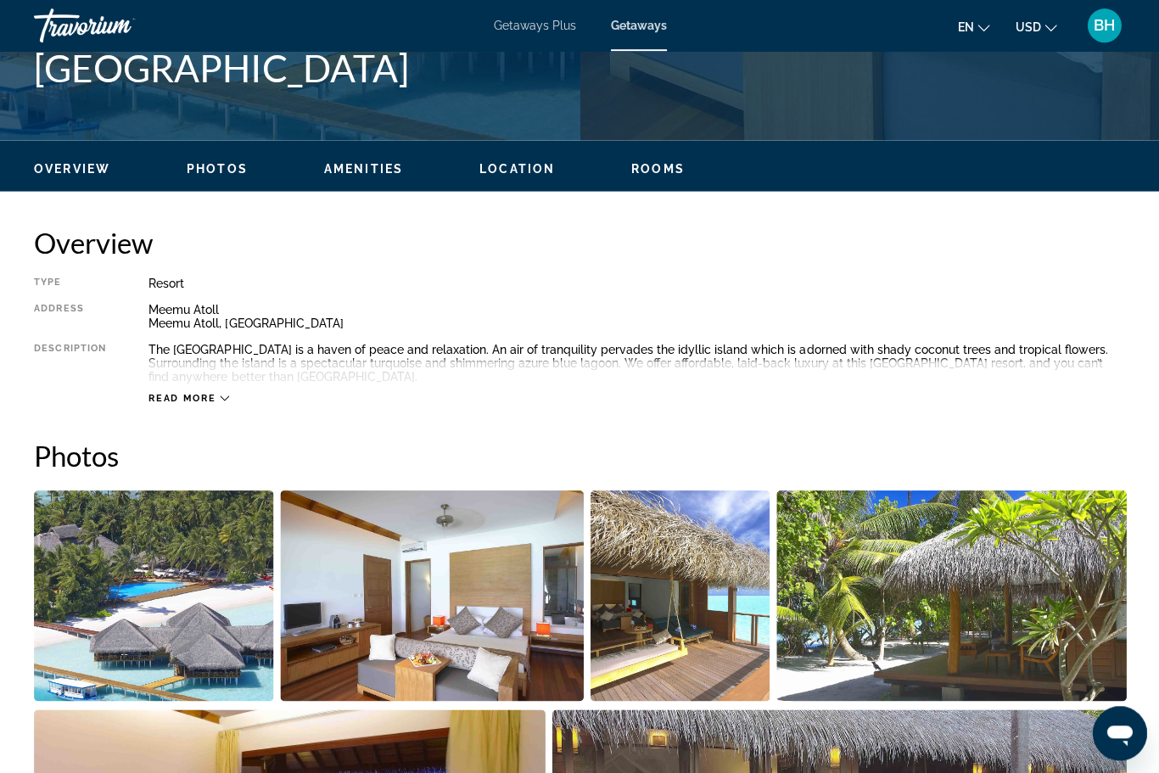
click at [200, 402] on span "Read more" at bounding box center [181, 397] width 67 height 11
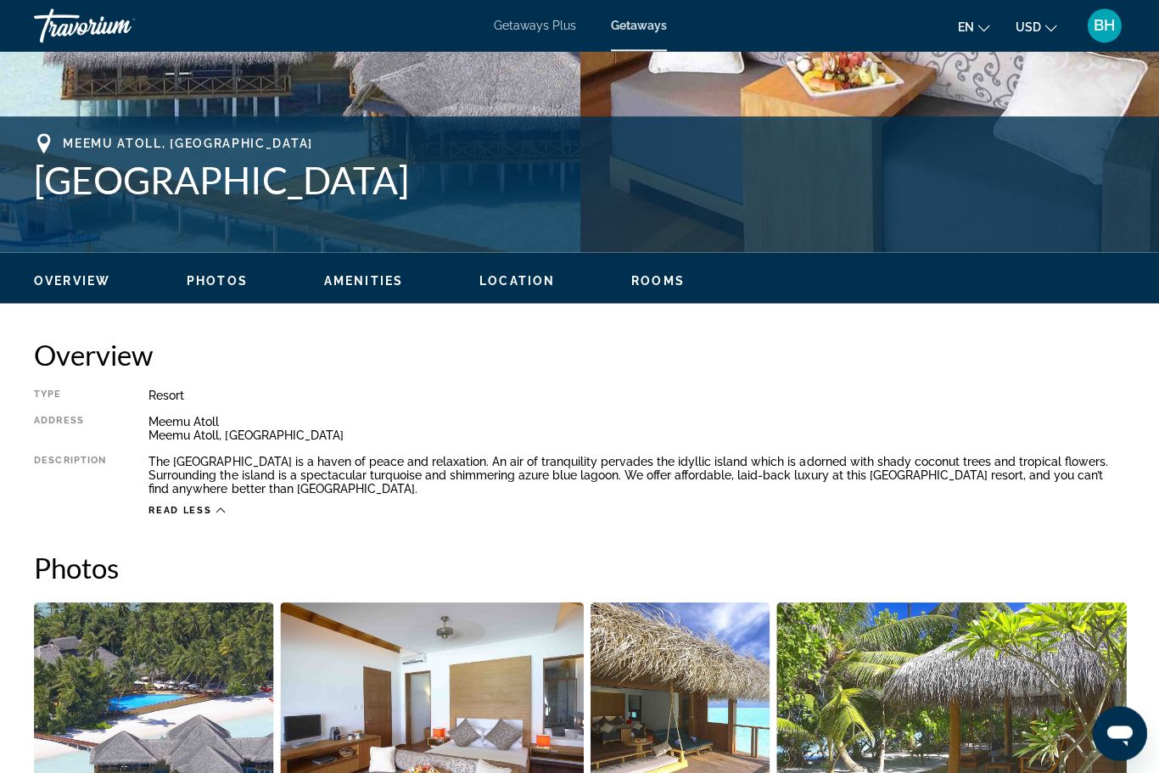
scroll to position [603, 0]
